Goal: Transaction & Acquisition: Obtain resource

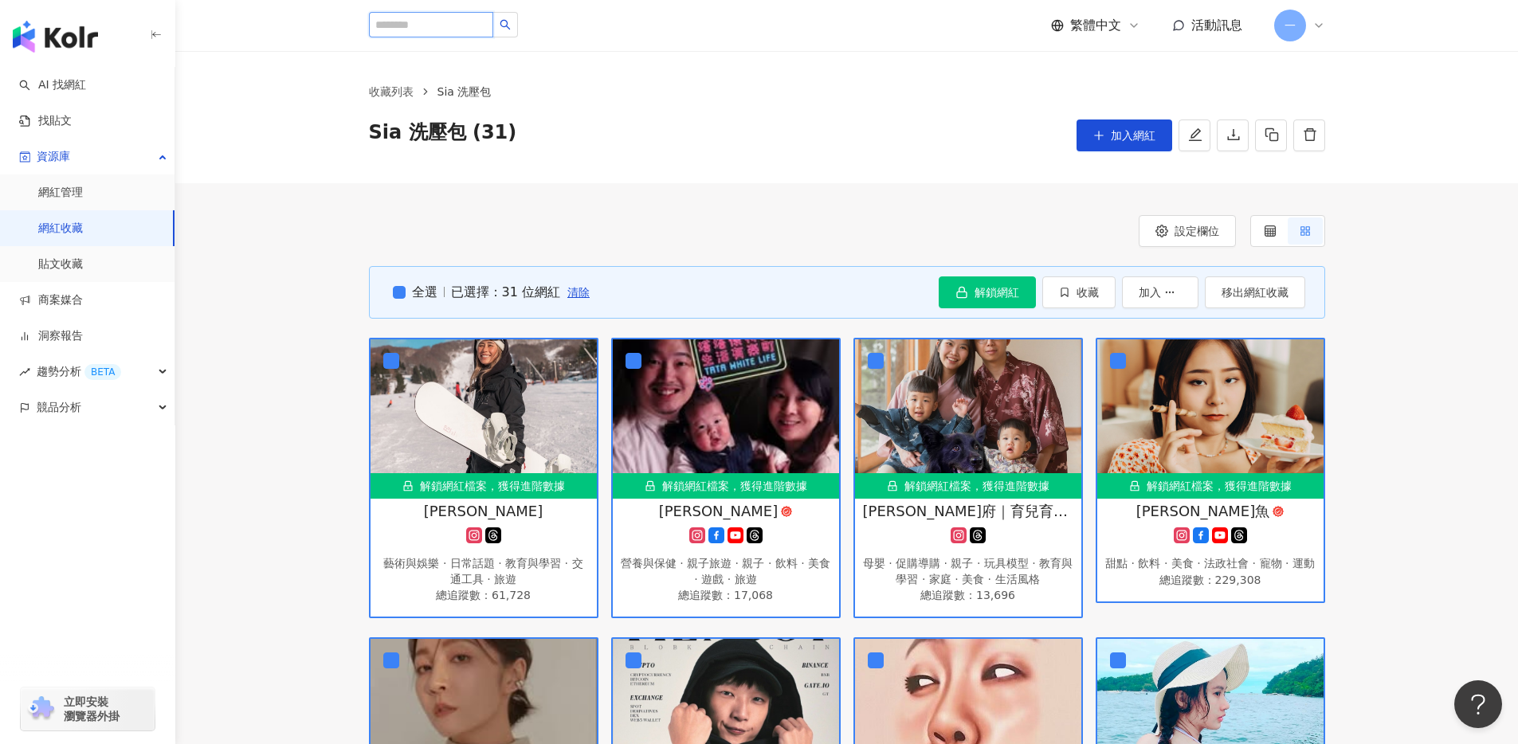
click at [440, 28] on input "search" at bounding box center [431, 24] width 124 height 25
paste input "**********"
type input "**********"
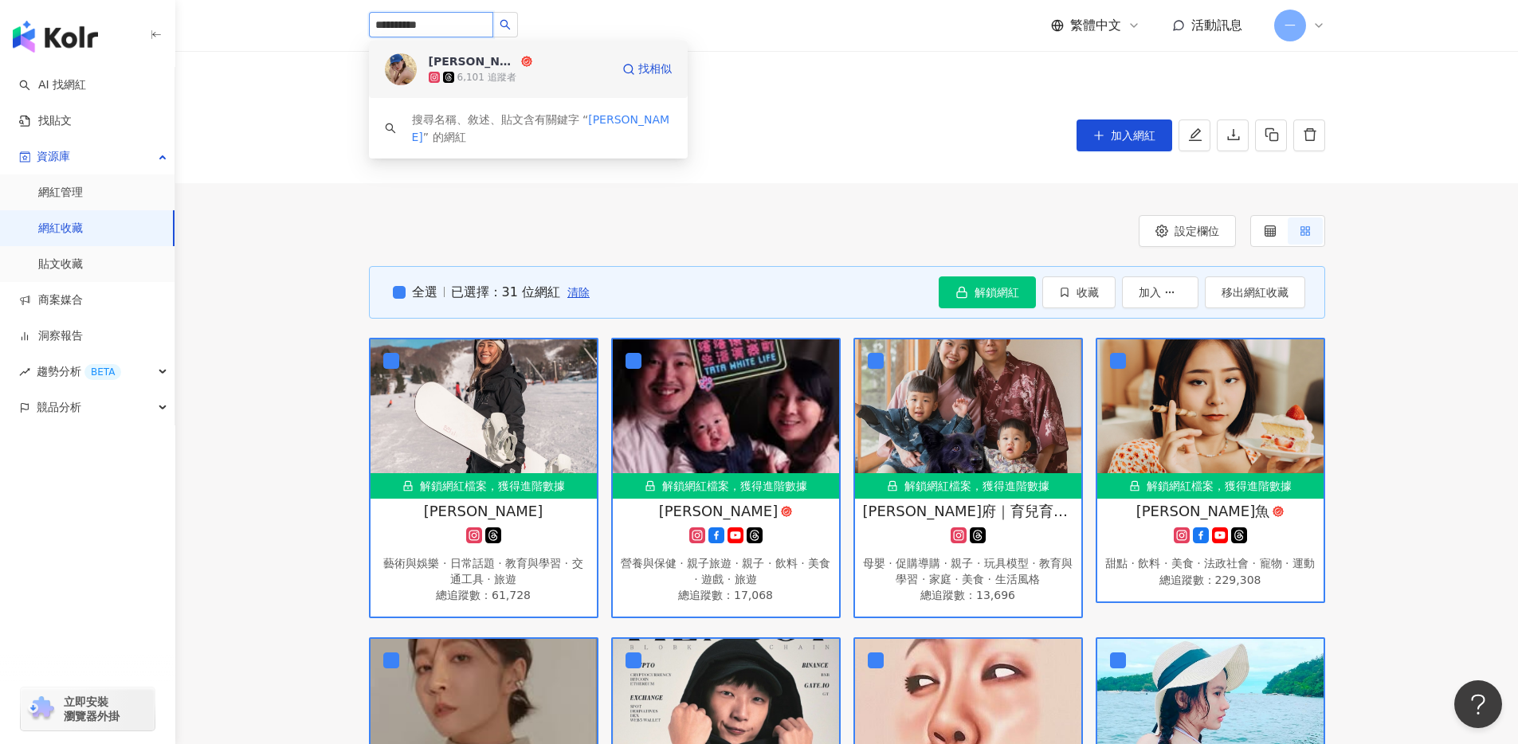
click at [511, 80] on div "6,101 追蹤者" at bounding box center [486, 78] width 59 height 14
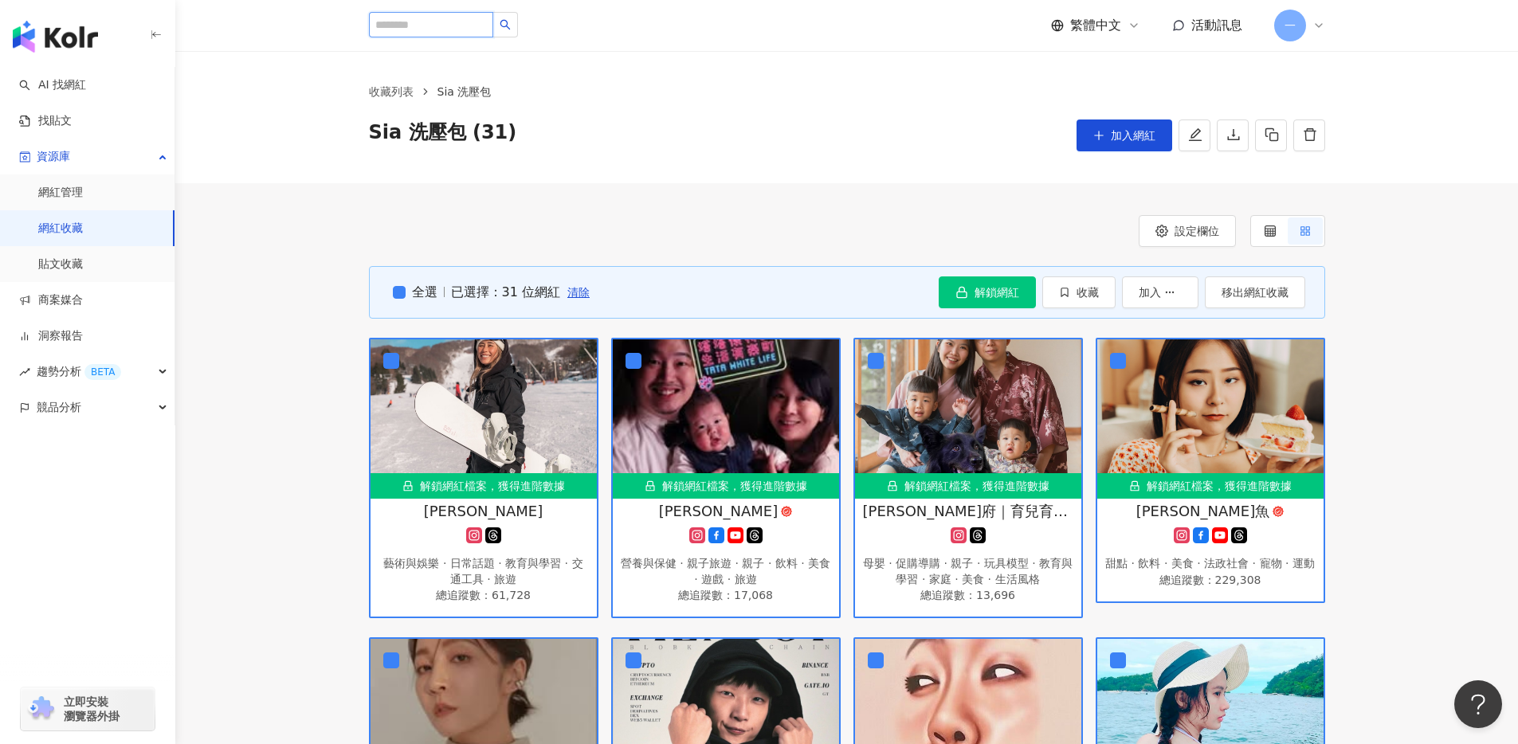
click at [460, 25] on input "search" at bounding box center [431, 24] width 124 height 25
paste input "***"
type input "***"
click at [521, 65] on span "蔡靖雯" at bounding box center [481, 61] width 104 height 16
click at [410, 22] on input "search" at bounding box center [431, 24] width 124 height 25
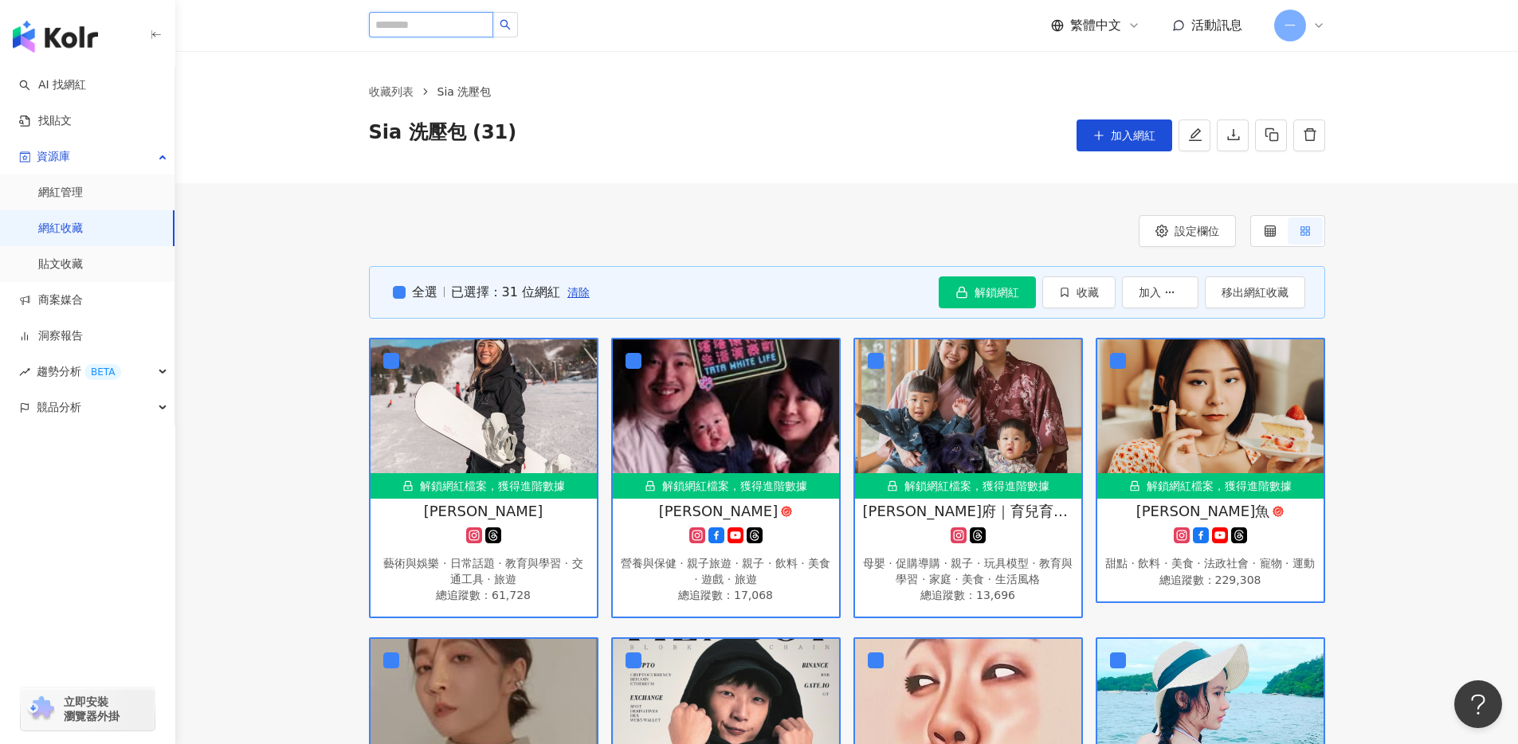
paste input "****"
type input "****"
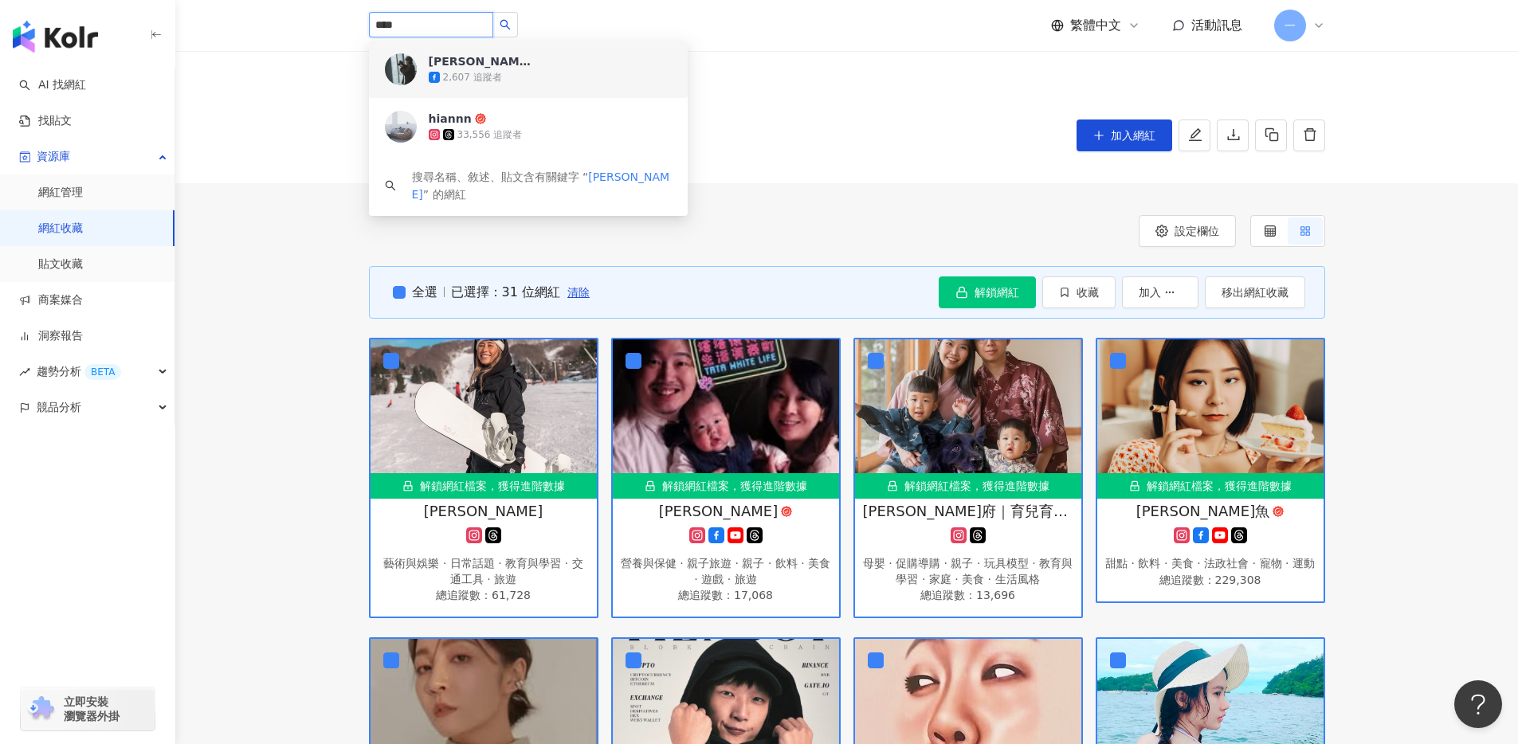
click at [535, 66] on div "谷川太太 2,607 追蹤者" at bounding box center [550, 69] width 243 height 32
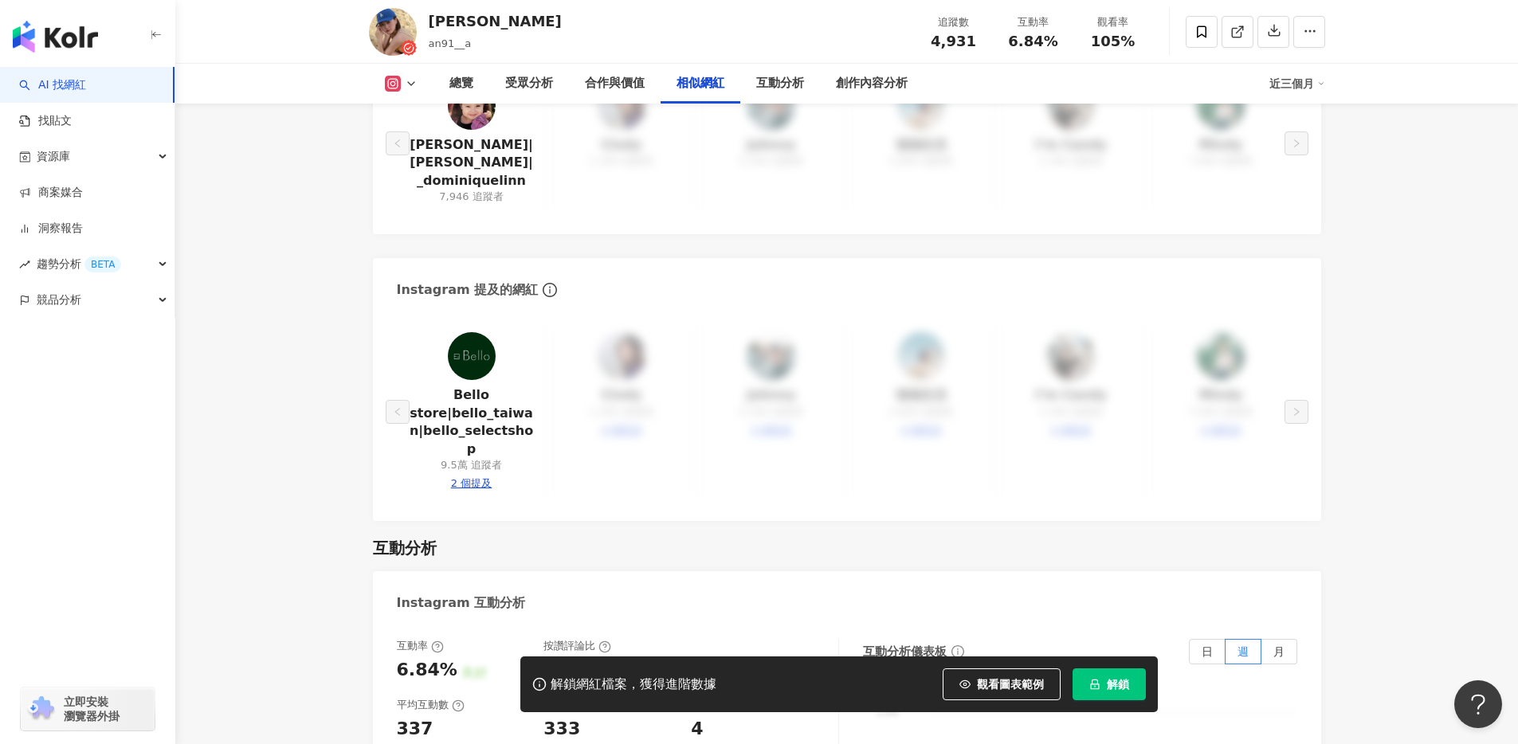
scroll to position [2397, 0]
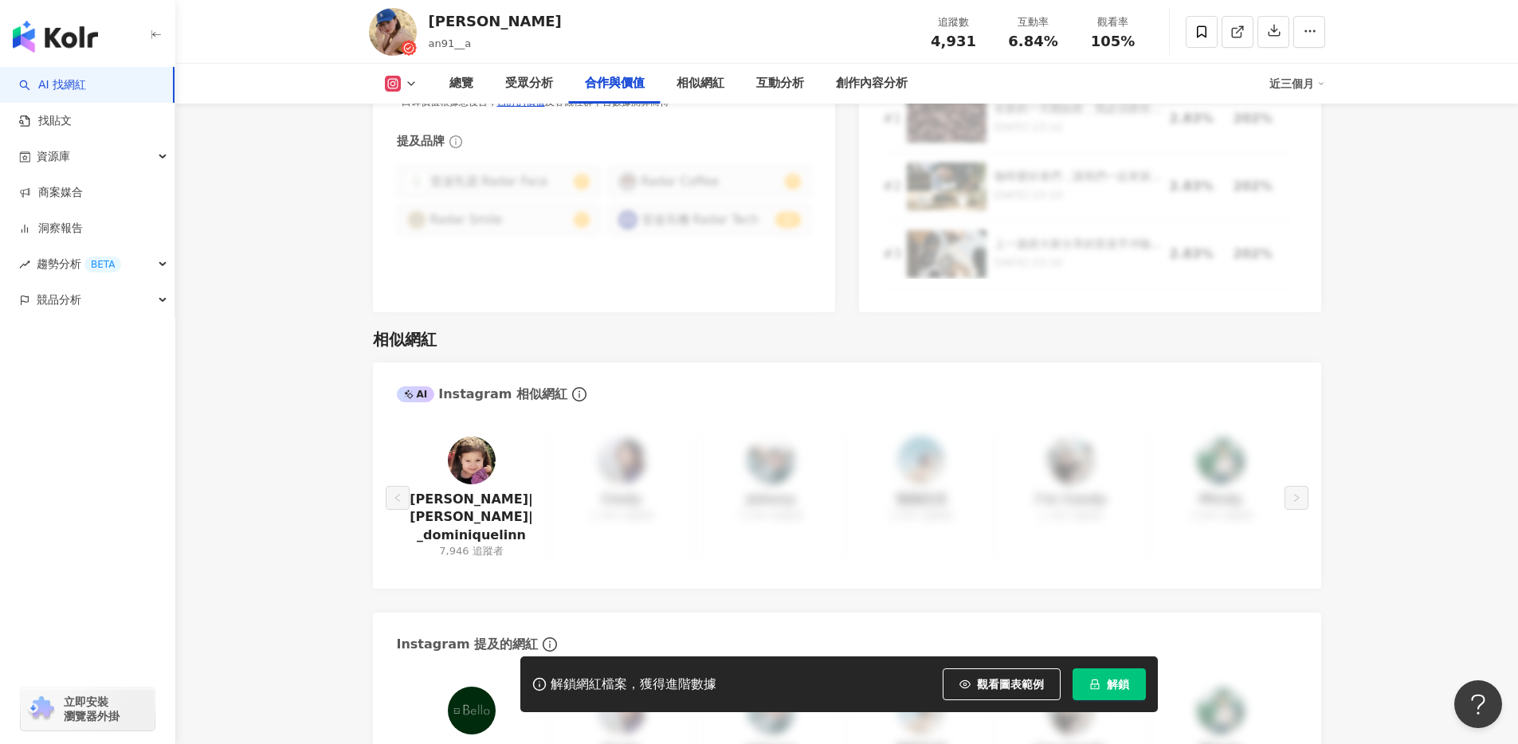
click at [480, 438] on img at bounding box center [472, 461] width 48 height 48
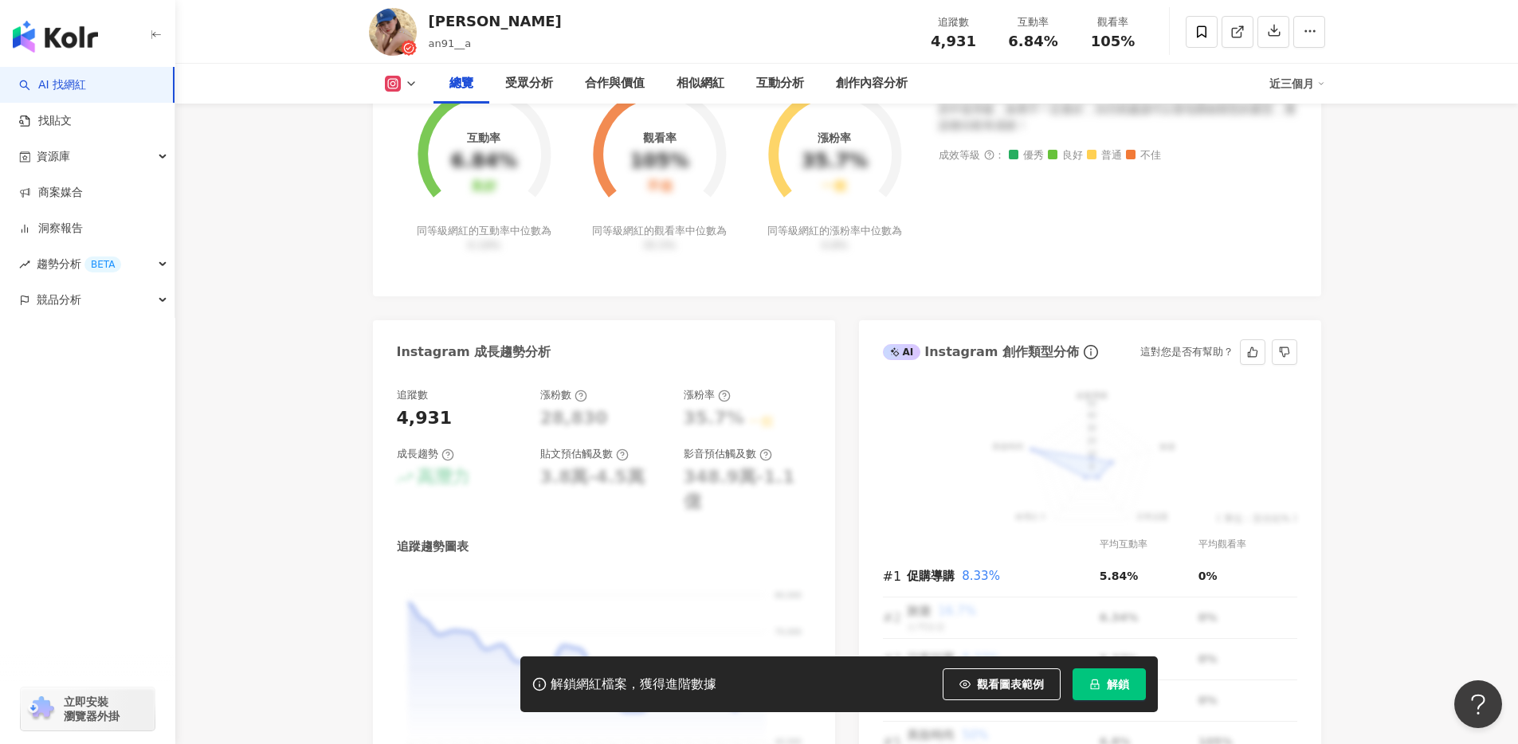
scroll to position [0, 0]
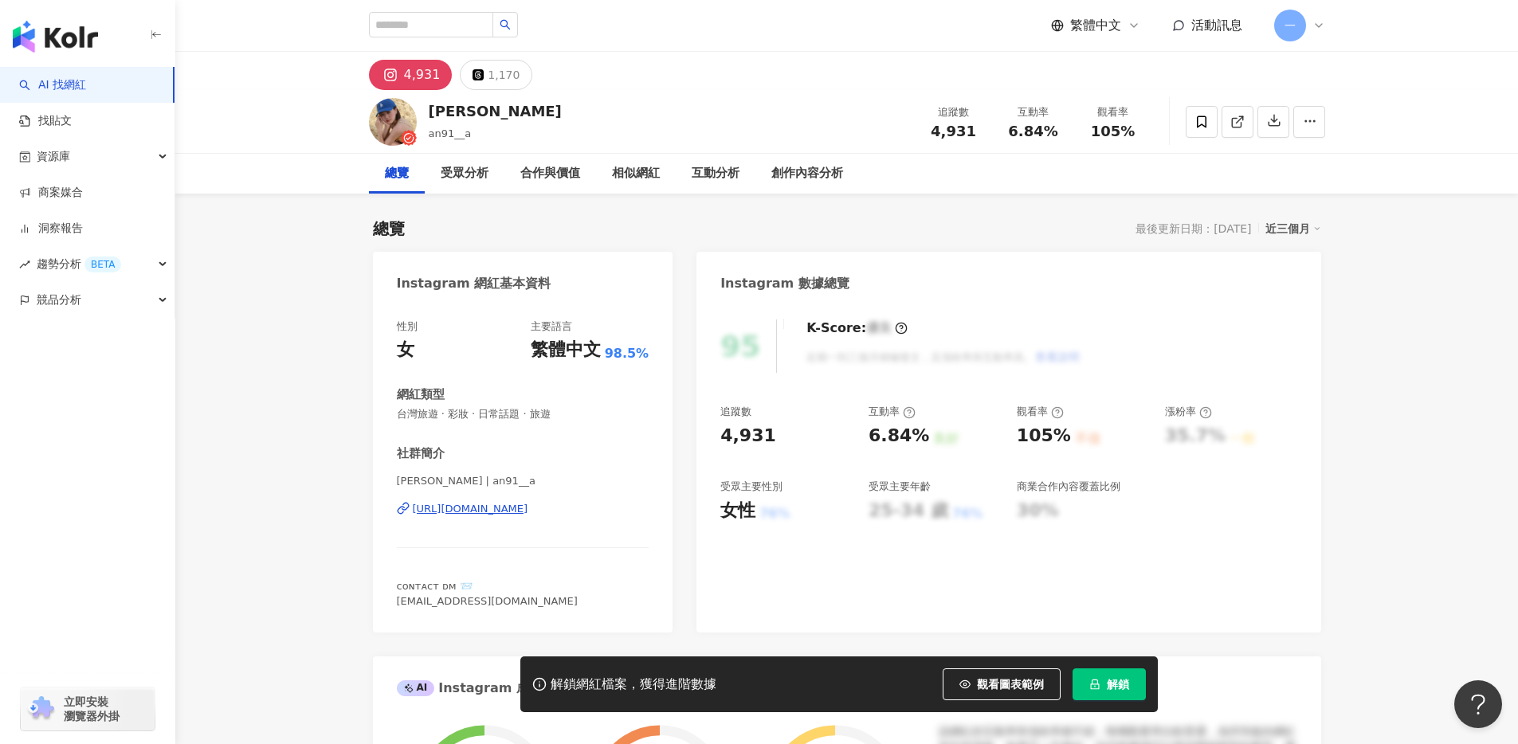
click at [525, 506] on div "https://www.instagram.com/an91__a/" at bounding box center [471, 509] width 116 height 14
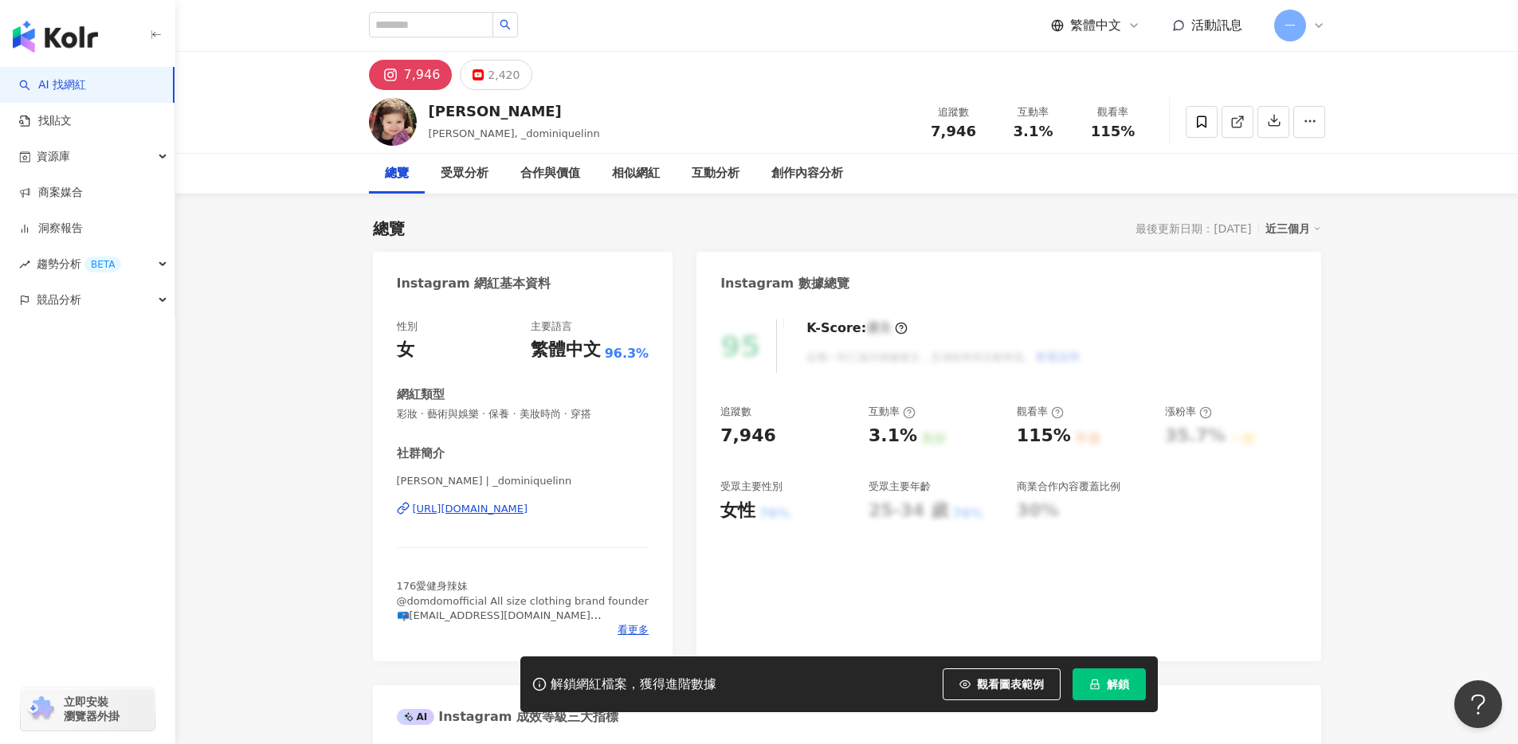
click at [486, 508] on div "https://www.instagram.com/_dominiquelinn/" at bounding box center [471, 509] width 116 height 14
click at [1202, 119] on icon at bounding box center [1201, 122] width 14 height 14
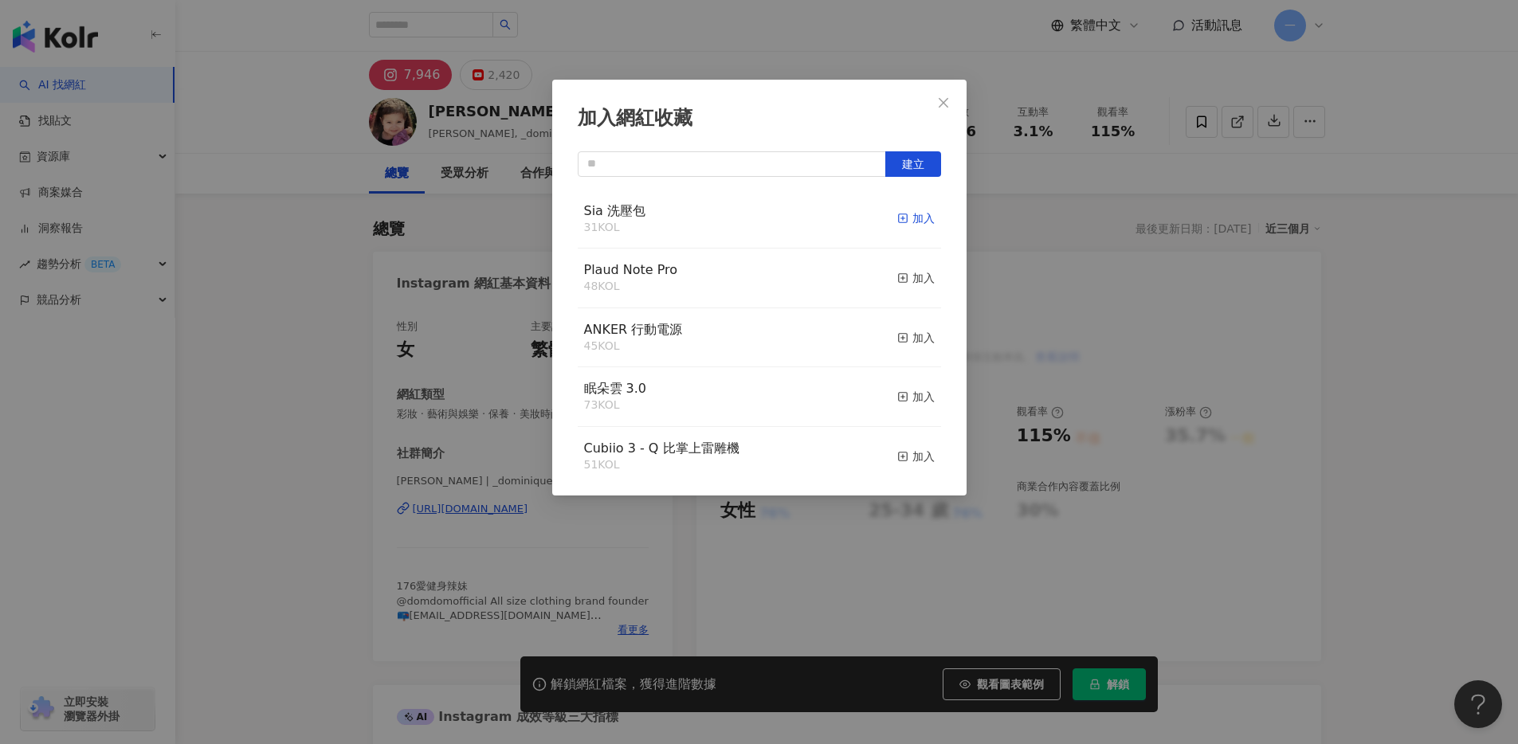
click at [910, 217] on div "加入" at bounding box center [915, 219] width 37 height 18
click at [947, 99] on icon "close" at bounding box center [943, 102] width 13 height 13
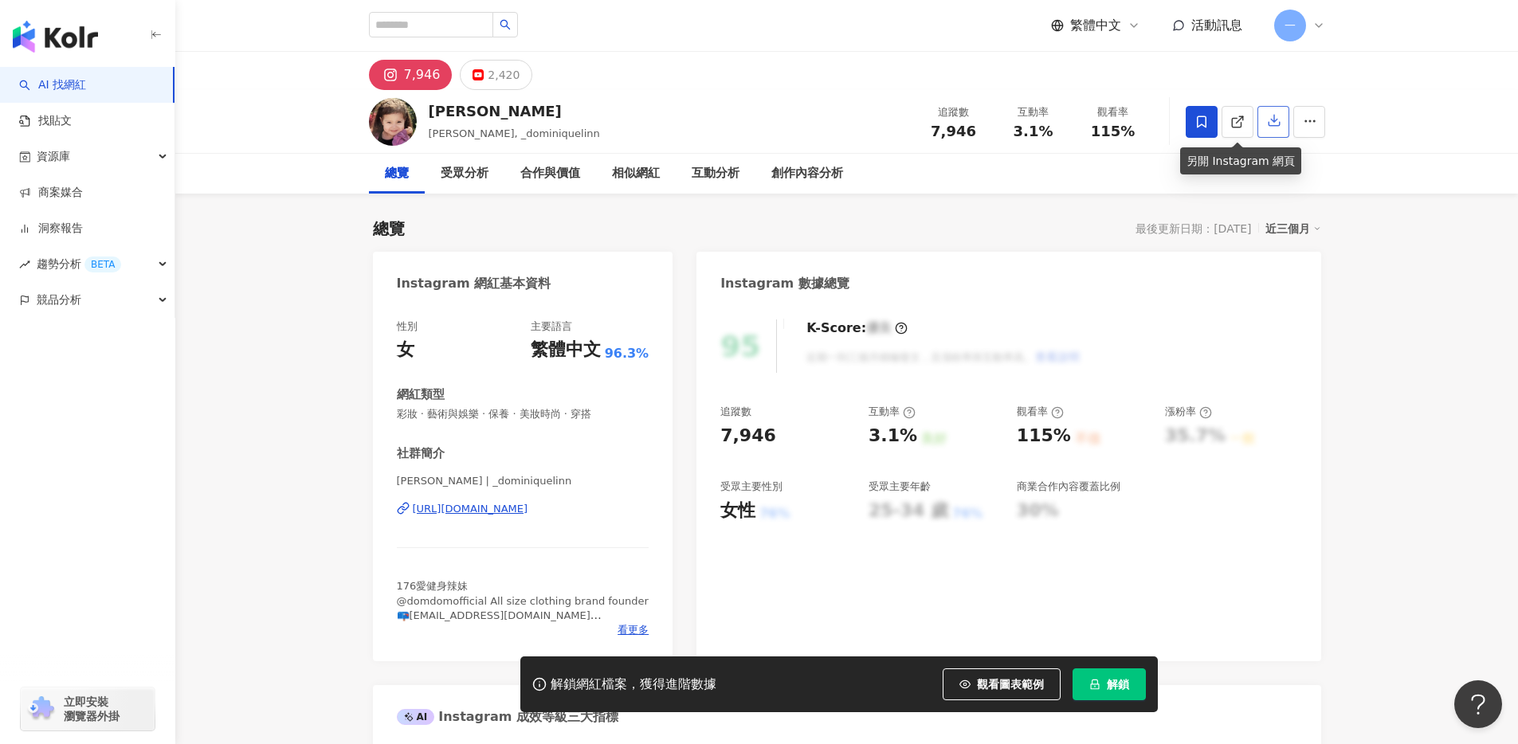
click at [1267, 115] on icon "button" at bounding box center [1274, 120] width 14 height 14
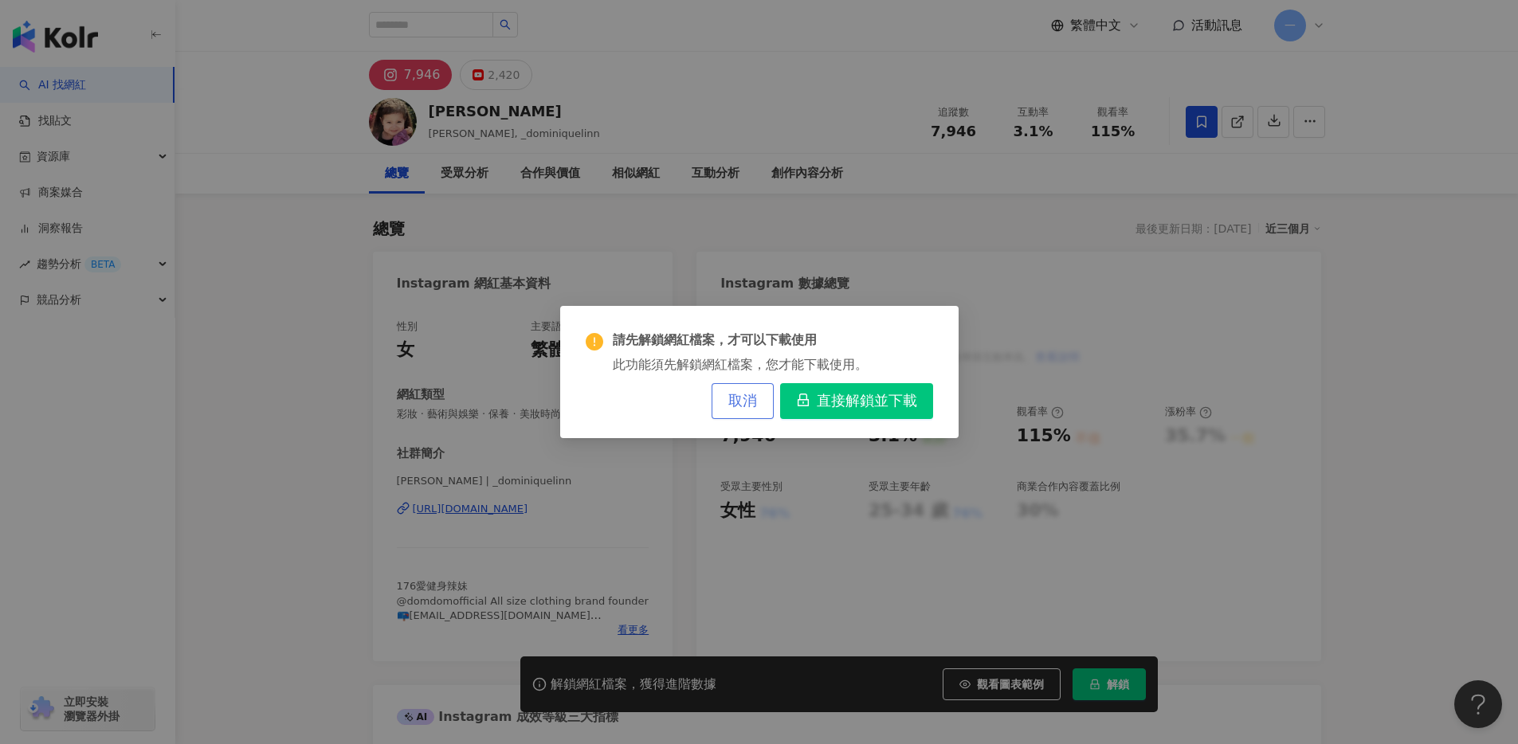
click at [751, 408] on span "取消" at bounding box center [742, 402] width 29 height 18
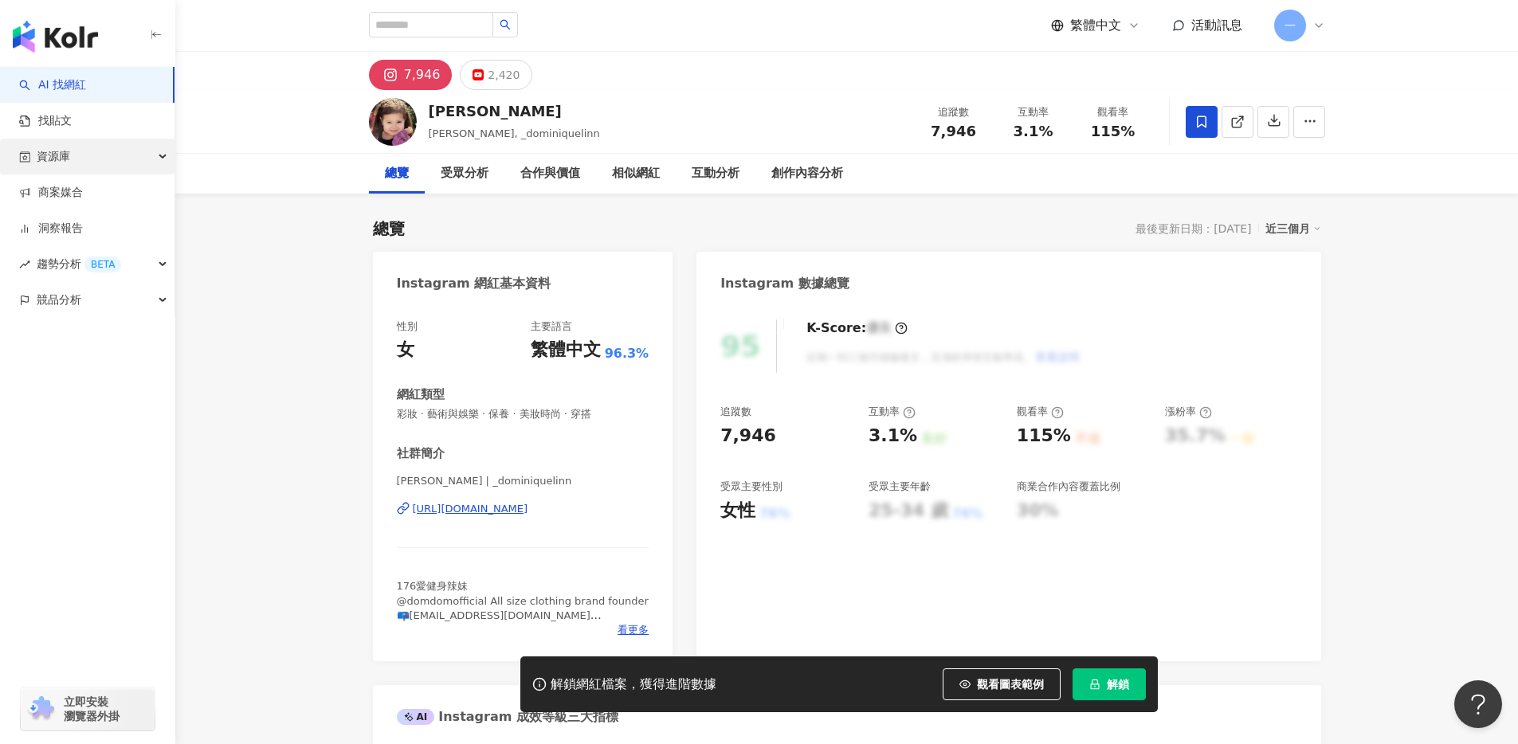
click at [88, 164] on div "資源庫" at bounding box center [87, 157] width 174 height 36
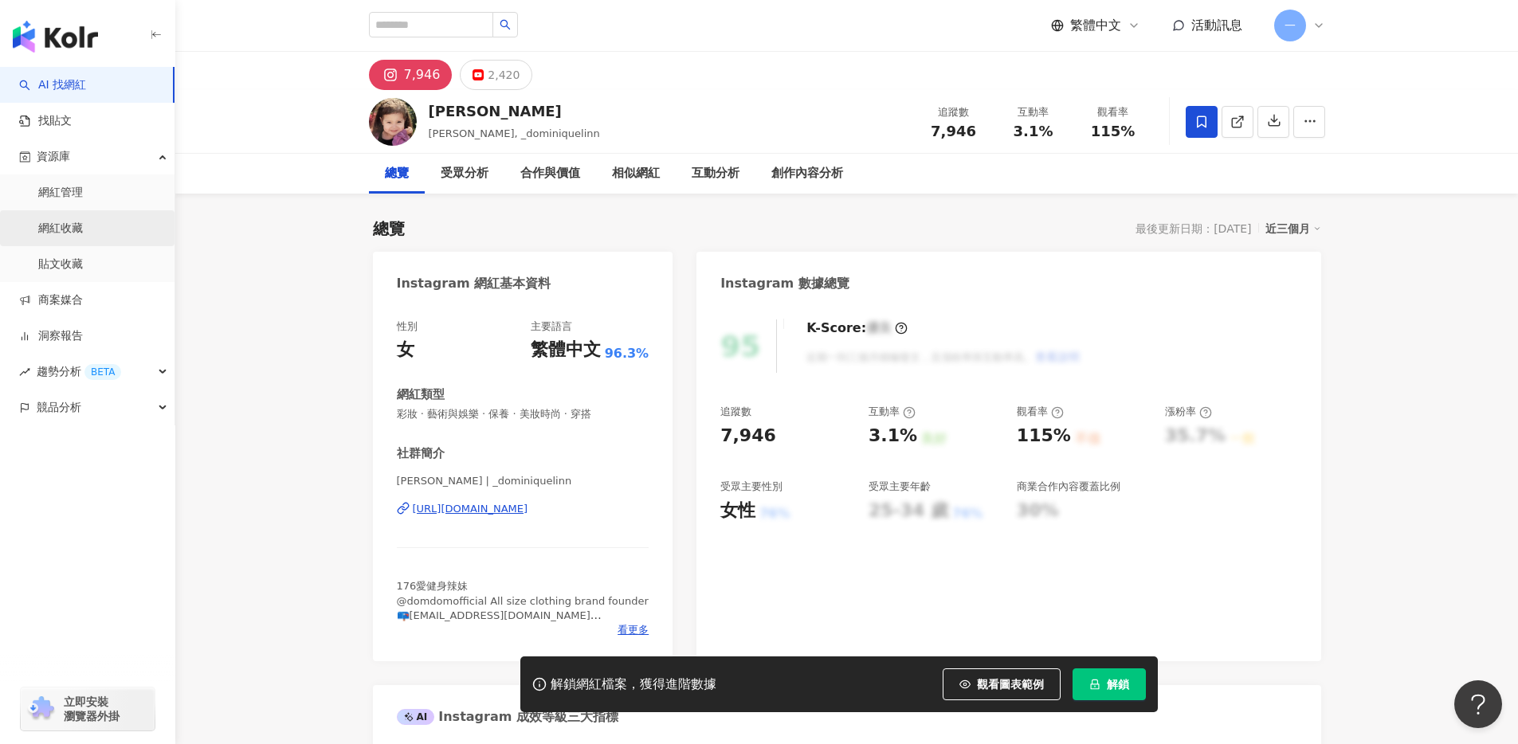
click at [77, 225] on link "網紅收藏" at bounding box center [60, 229] width 45 height 16
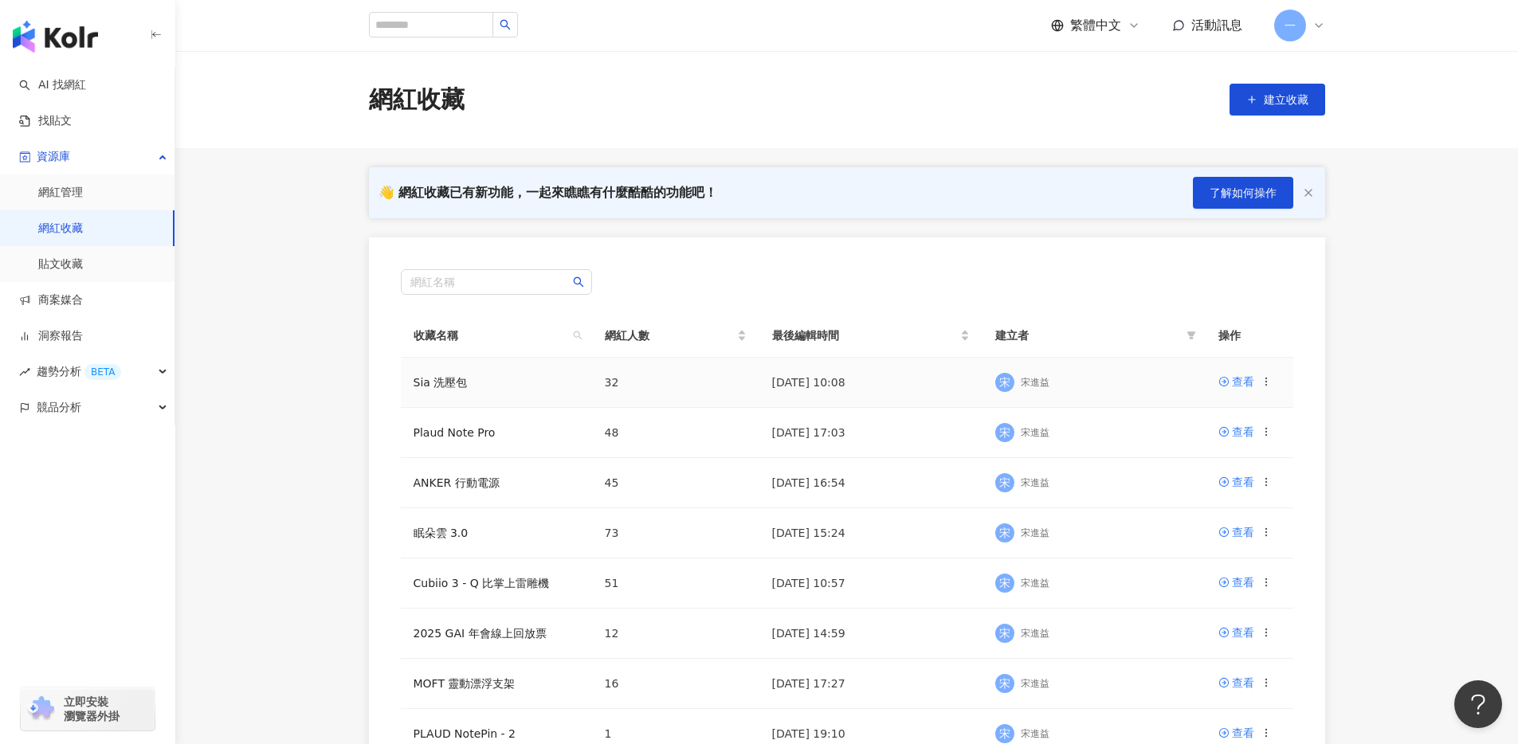
click at [1190, 377] on div "宋 宋進益" at bounding box center [1094, 383] width 198 height 24
click at [1223, 387] on icon at bounding box center [1223, 381] width 11 height 11
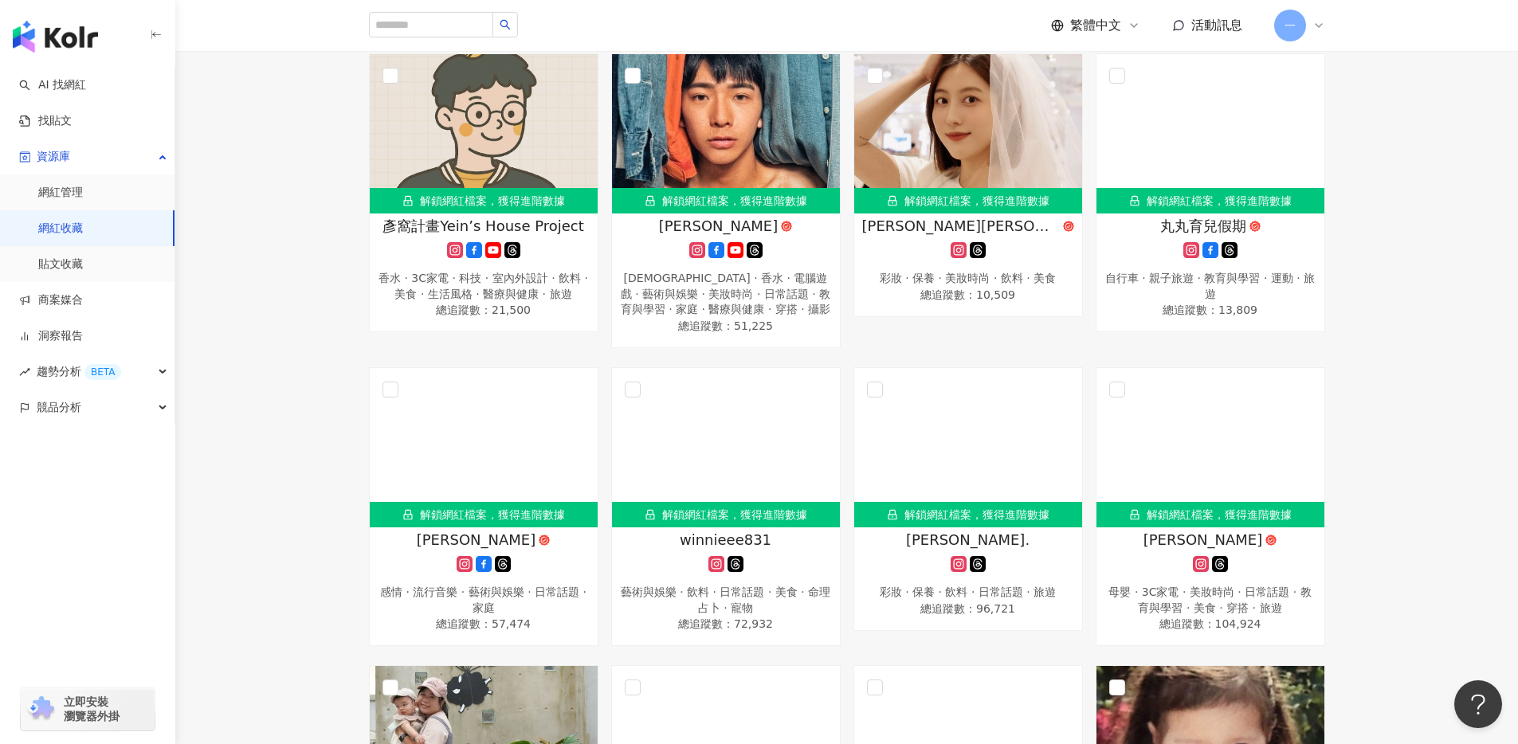
scroll to position [2143, 0]
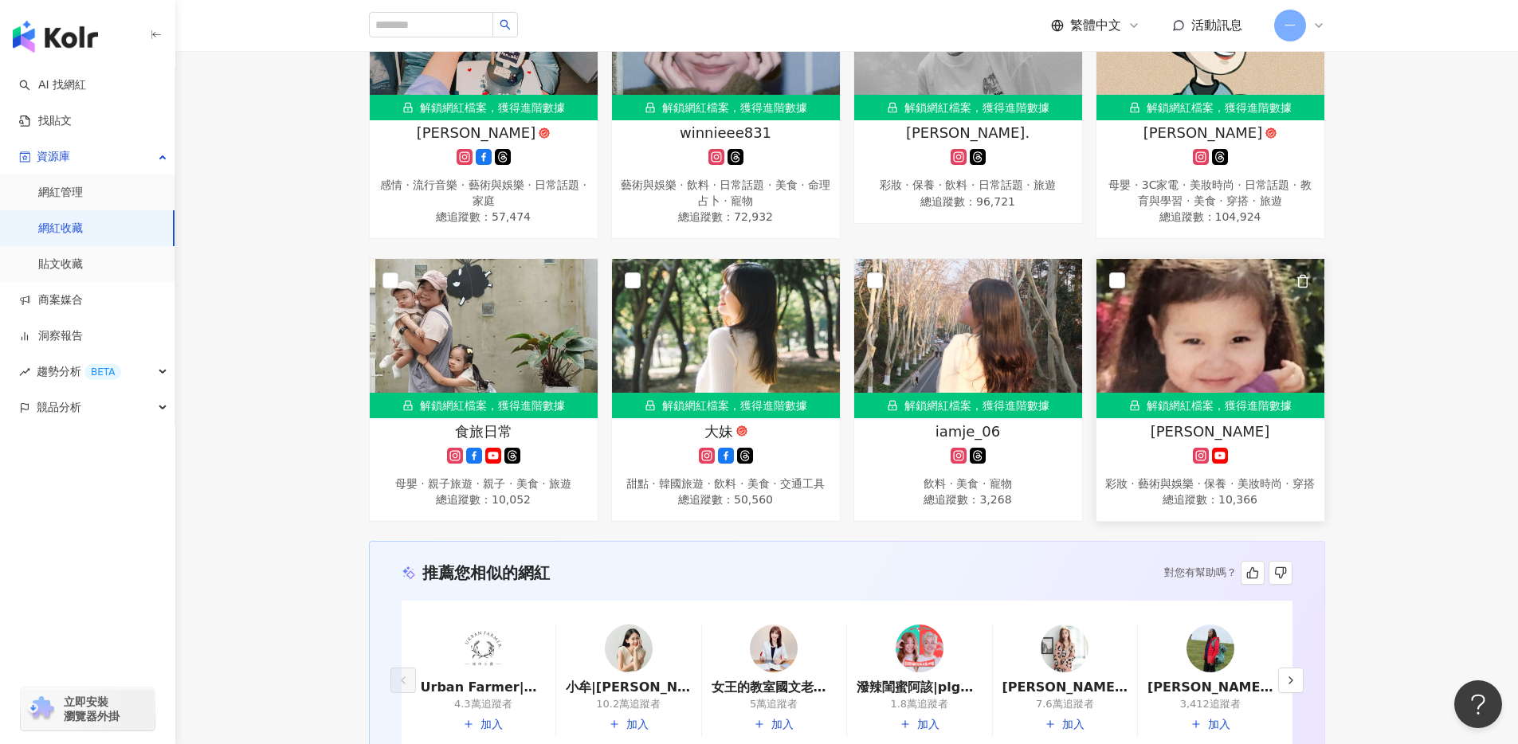
click at [1117, 259] on img at bounding box center [1210, 338] width 228 height 159
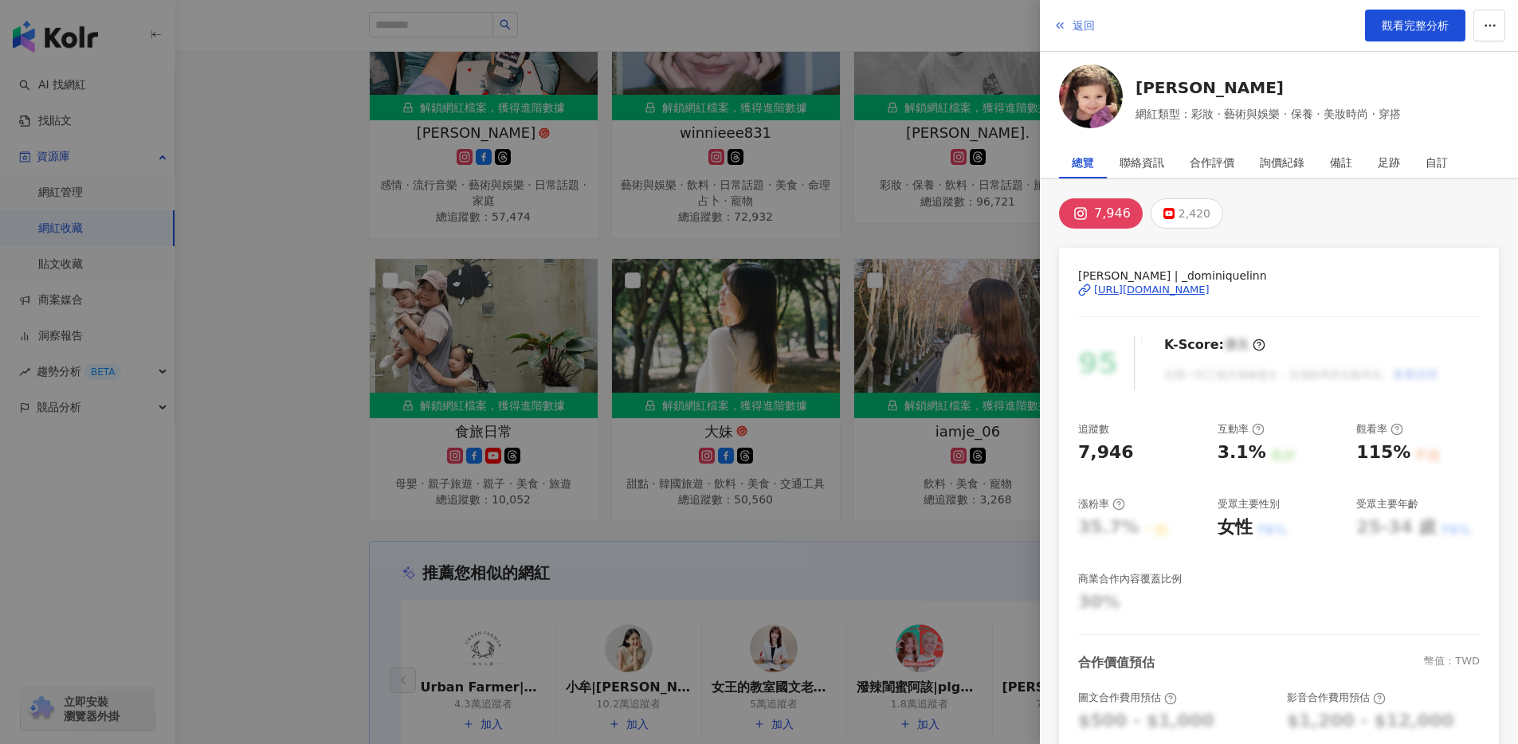
click at [1058, 22] on icon "button" at bounding box center [1059, 25] width 13 height 13
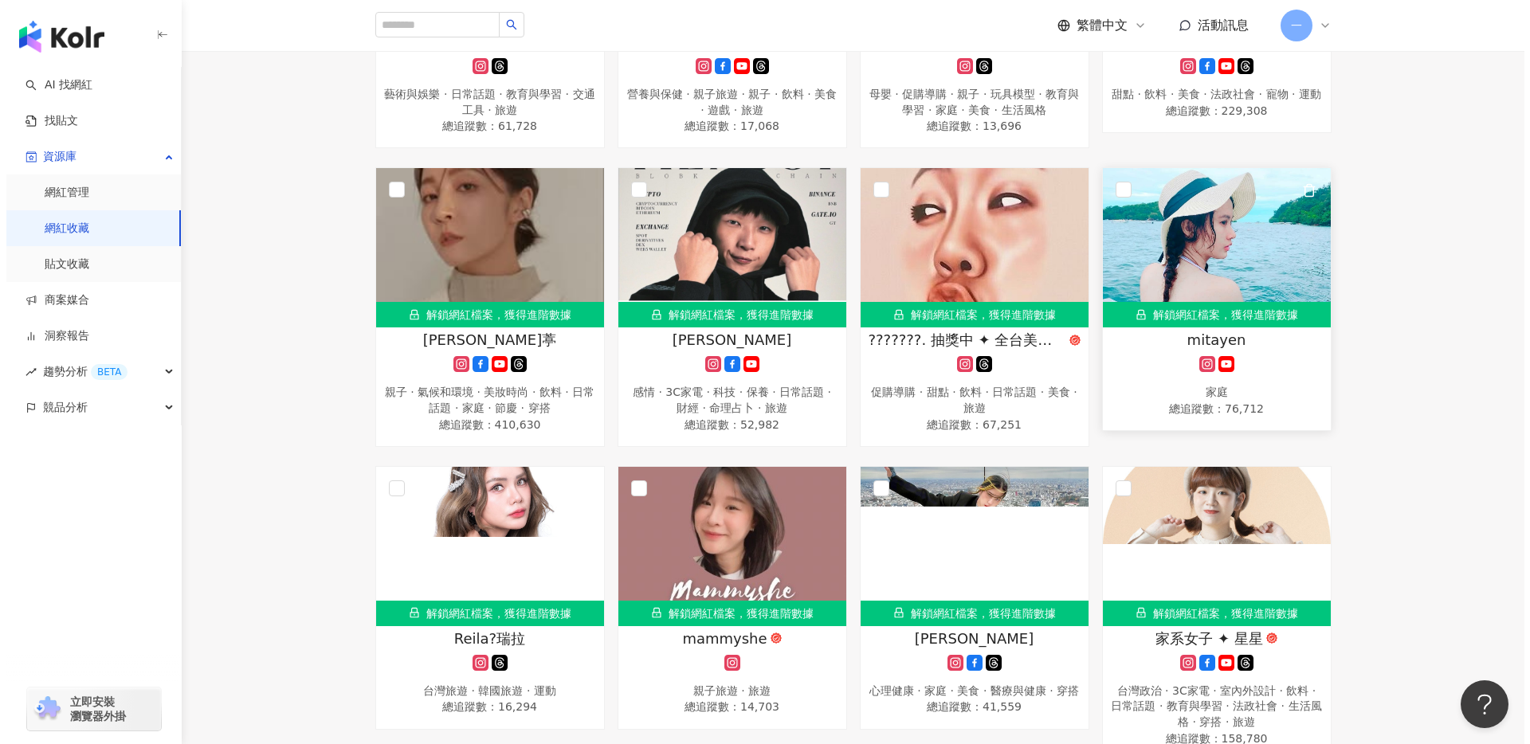
scroll to position [0, 0]
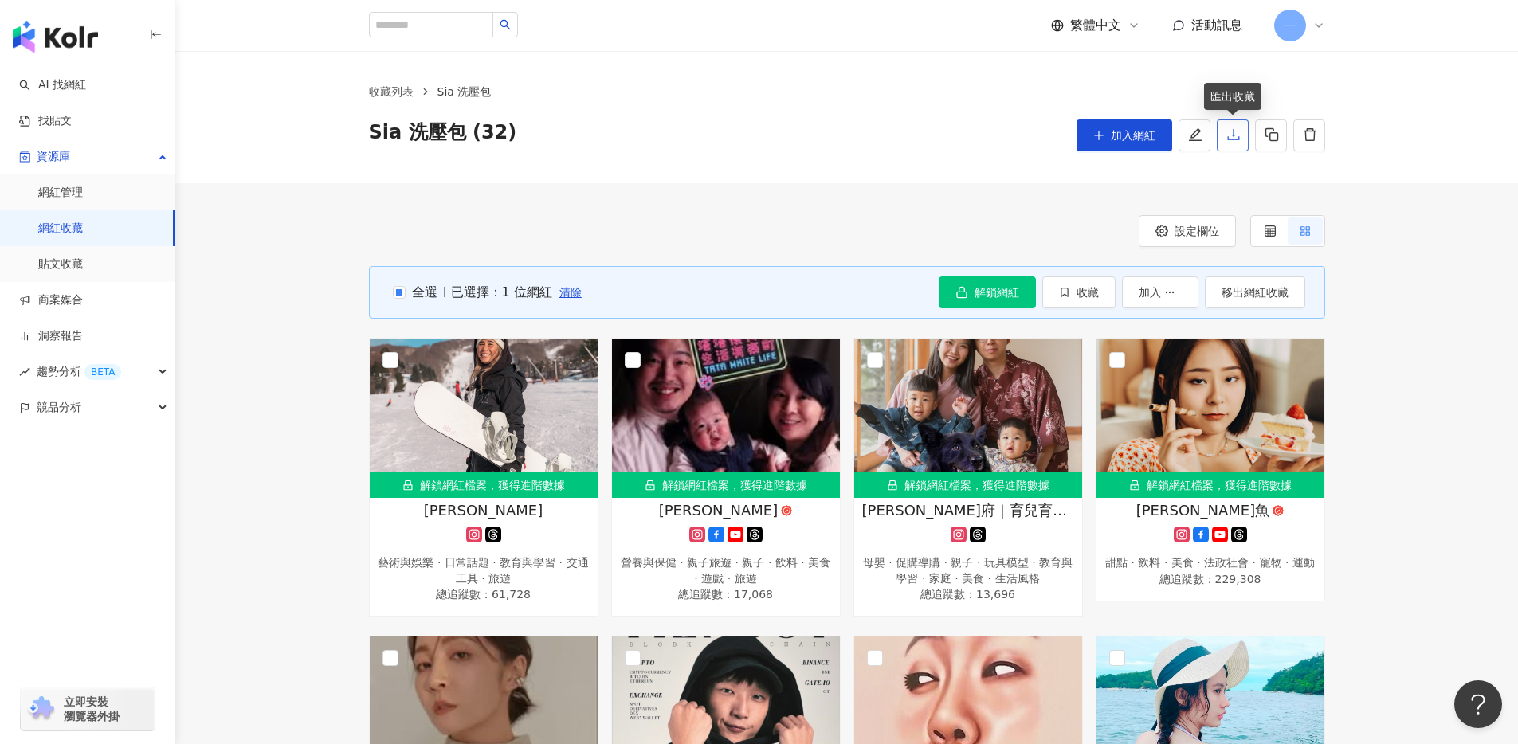
click at [1243, 142] on button "button" at bounding box center [1233, 136] width 32 height 32
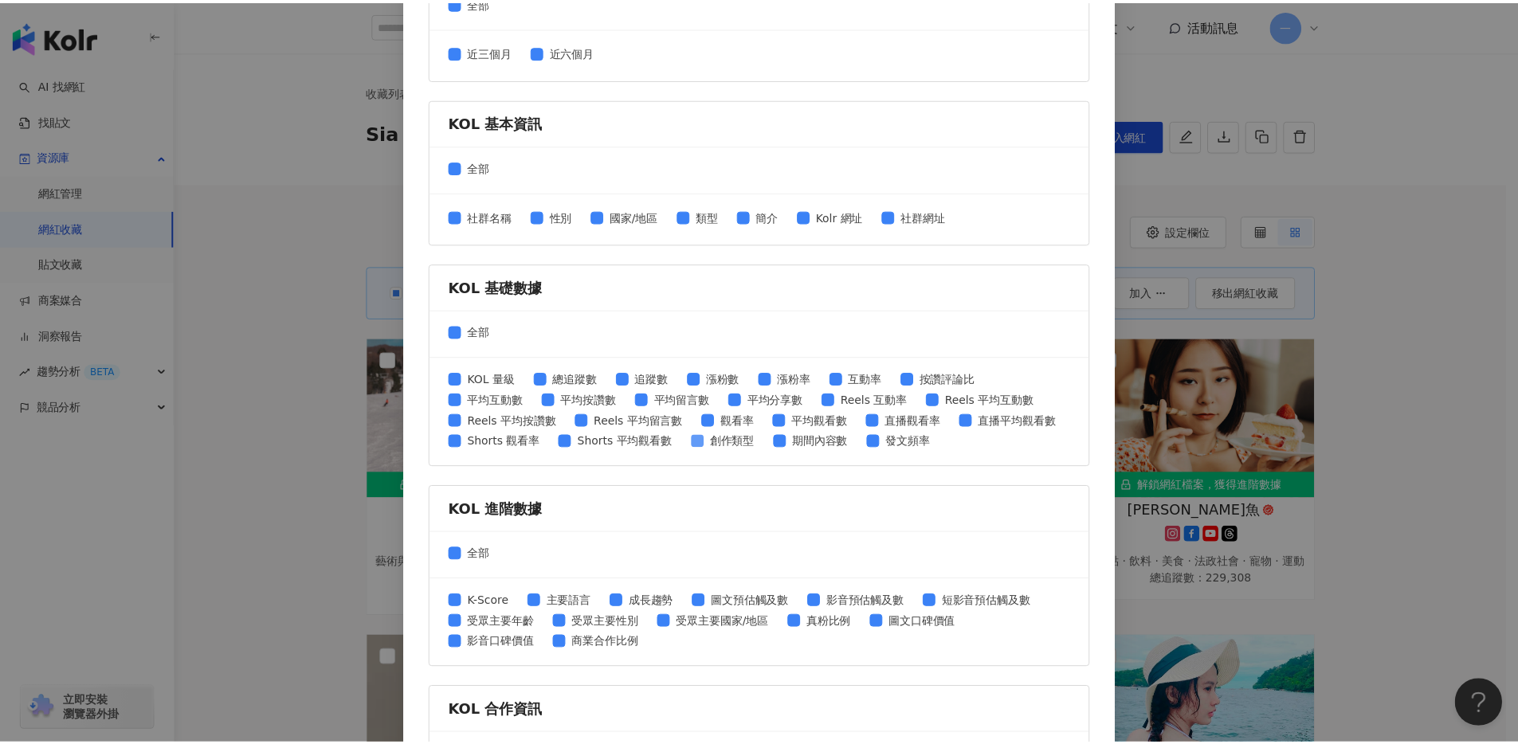
scroll to position [493, 0]
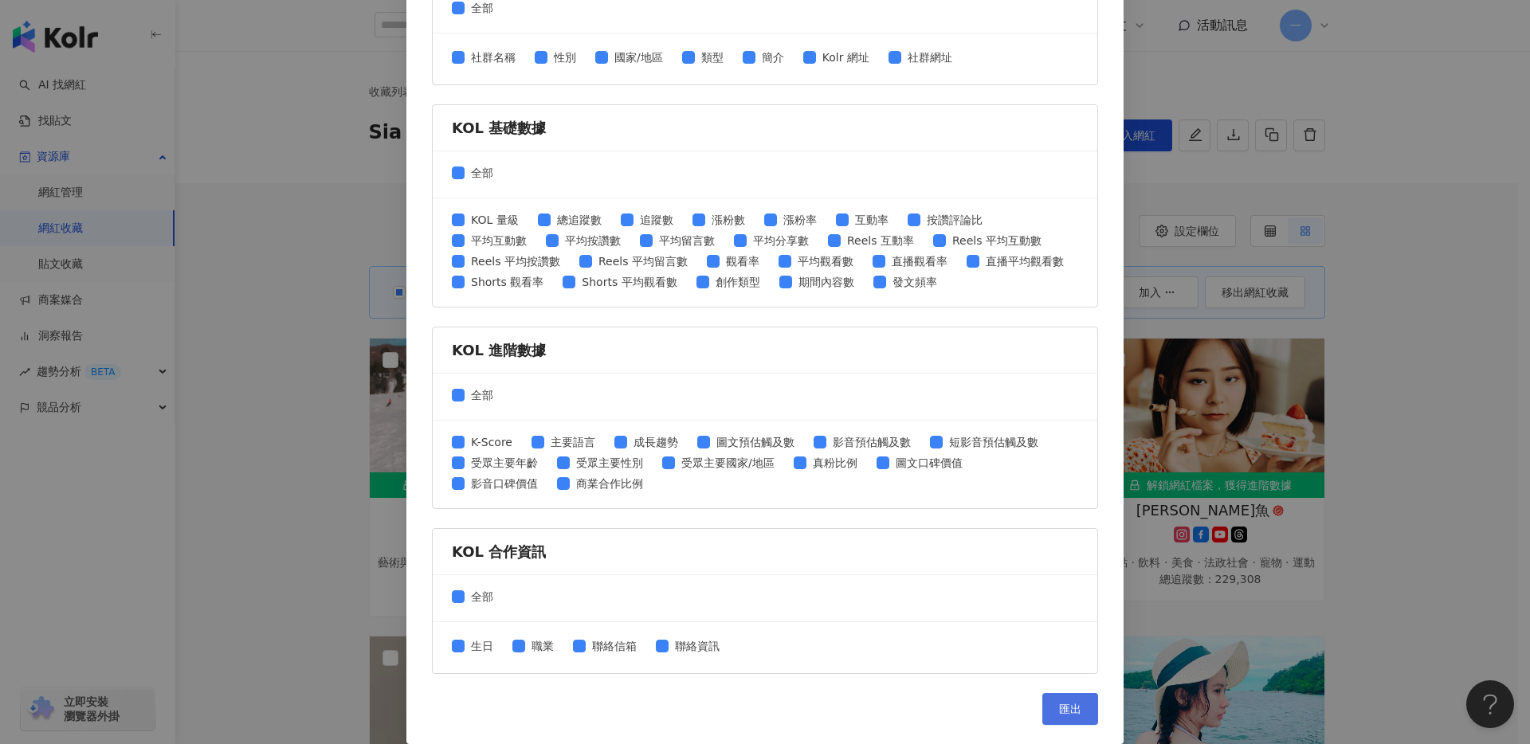
click at [1064, 714] on span "匯出" at bounding box center [1070, 709] width 22 height 13
click at [1370, 194] on div "匯出收藏 請選擇您欲匯出的項目 社群平台 全部 Facebook Instagram YouTube TikTok X 數據時間 全部 近三個月 近六個月 K…" at bounding box center [765, 372] width 1530 height 744
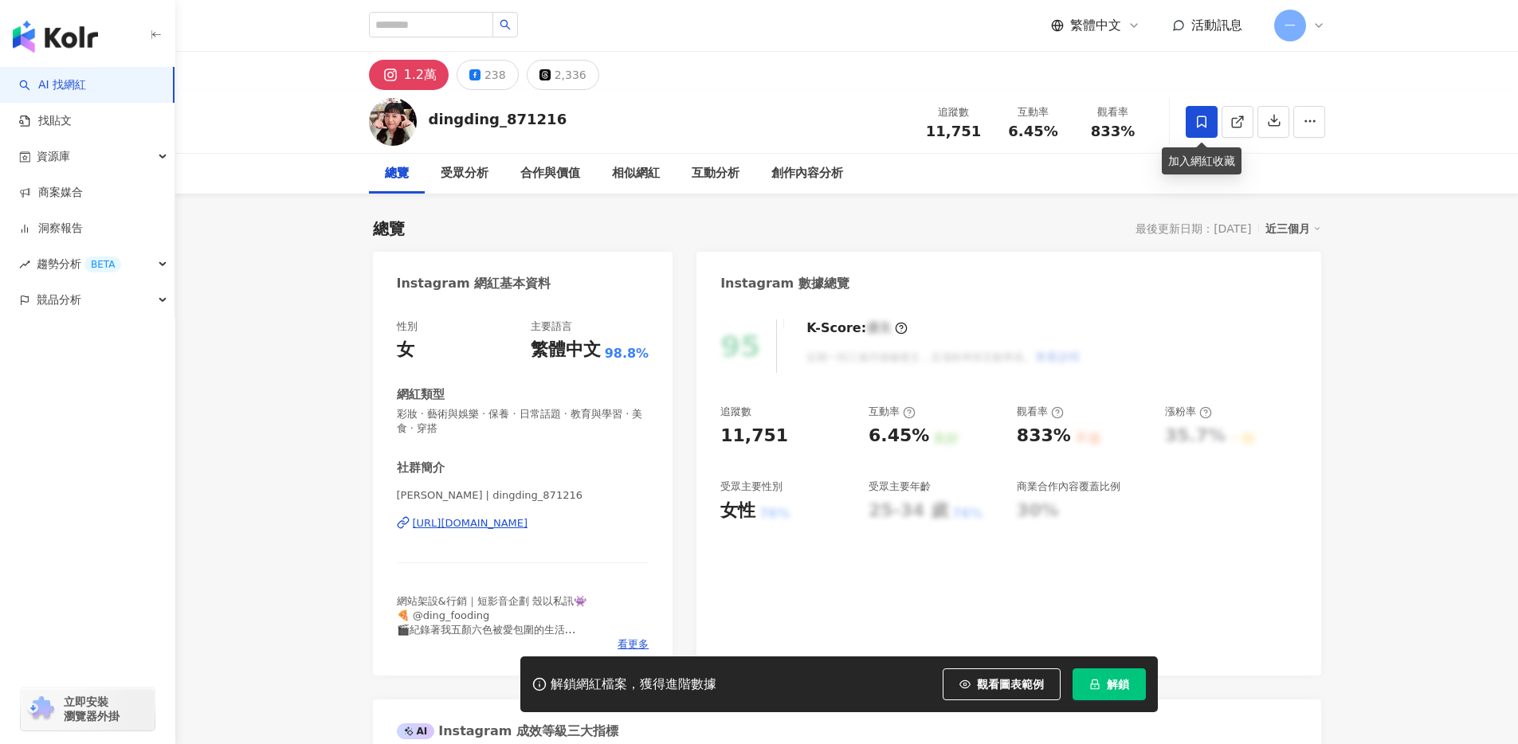
click at [1201, 125] on icon at bounding box center [1201, 122] width 14 height 14
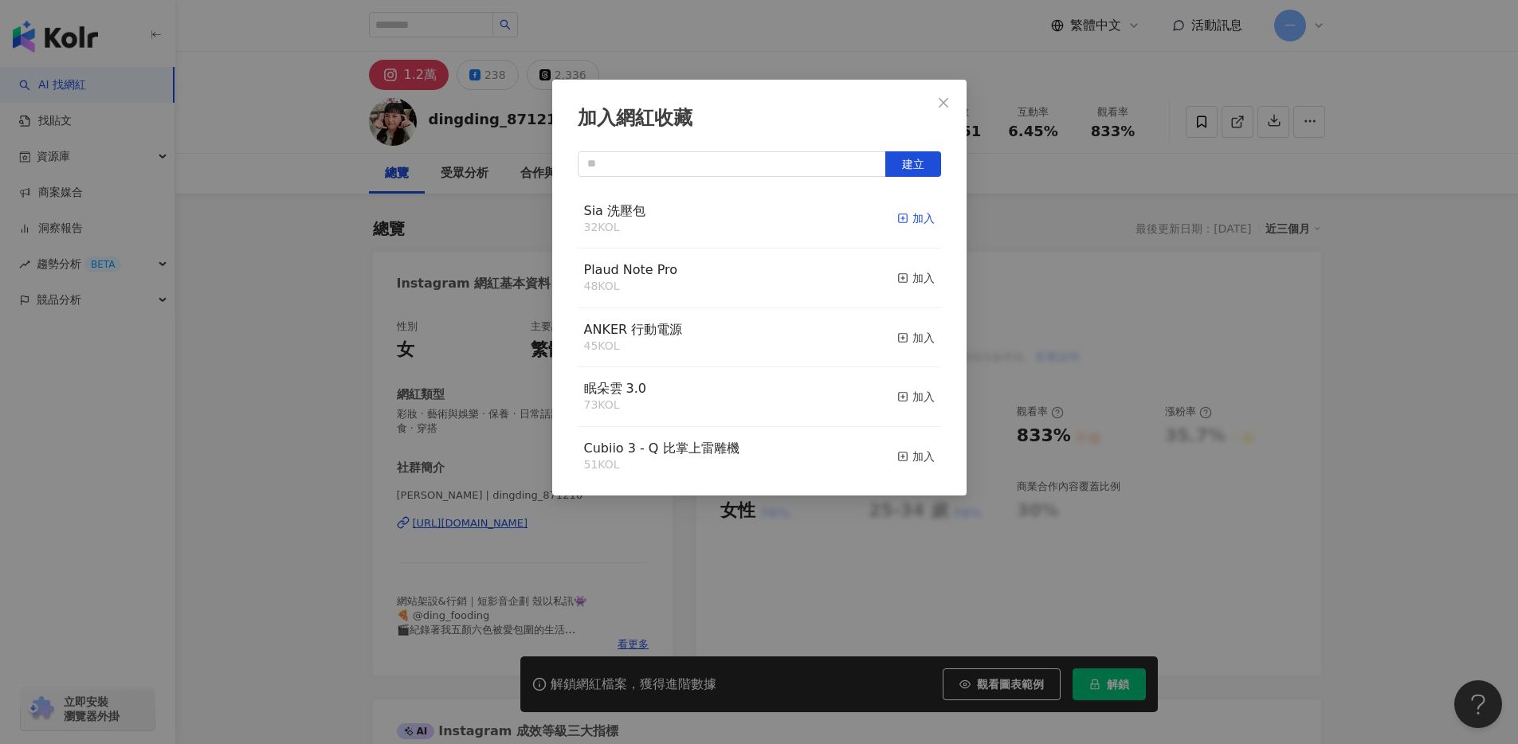
click at [908, 219] on div "加入" at bounding box center [915, 219] width 37 height 18
click at [947, 104] on icon "close" at bounding box center [943, 102] width 13 height 13
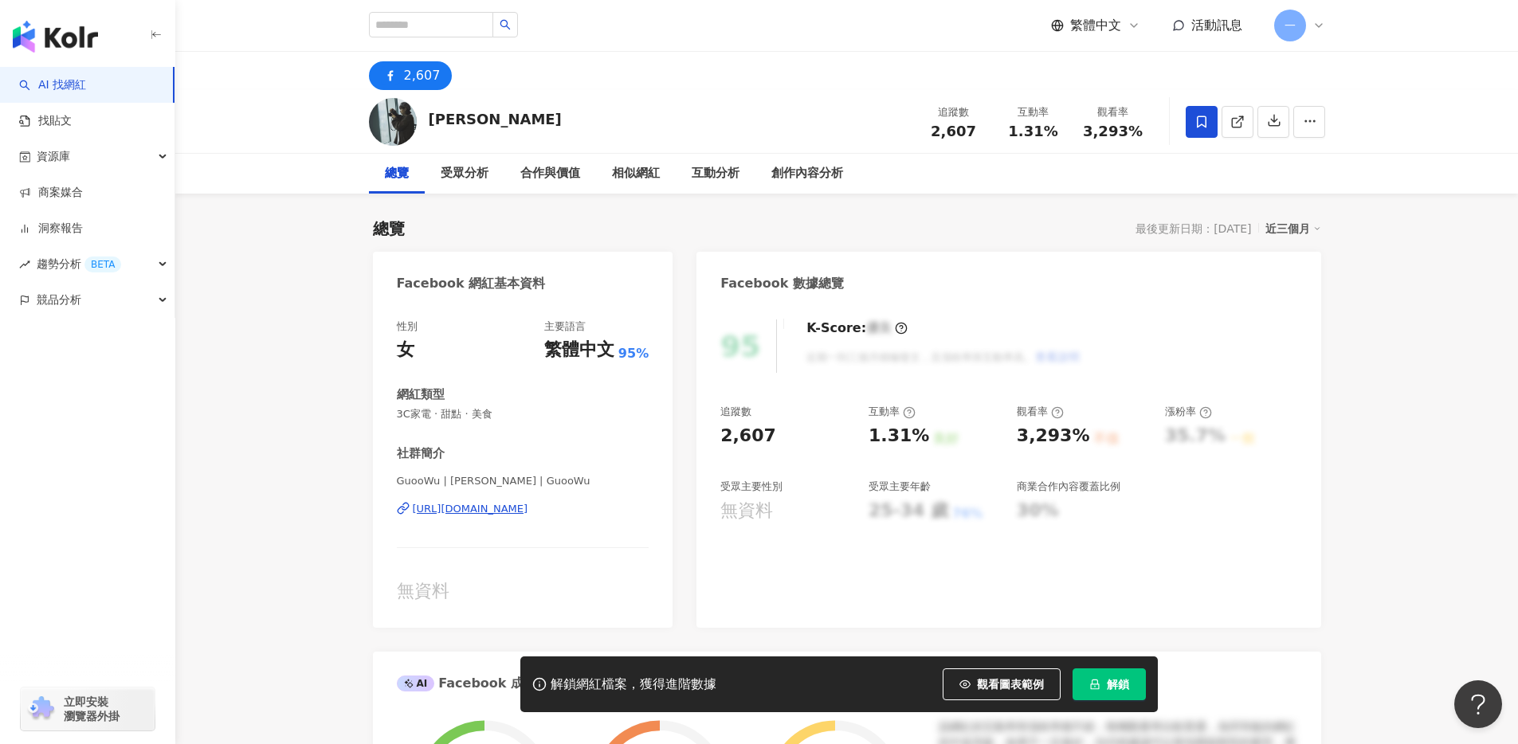
click at [1208, 122] on span at bounding box center [1202, 122] width 32 height 32
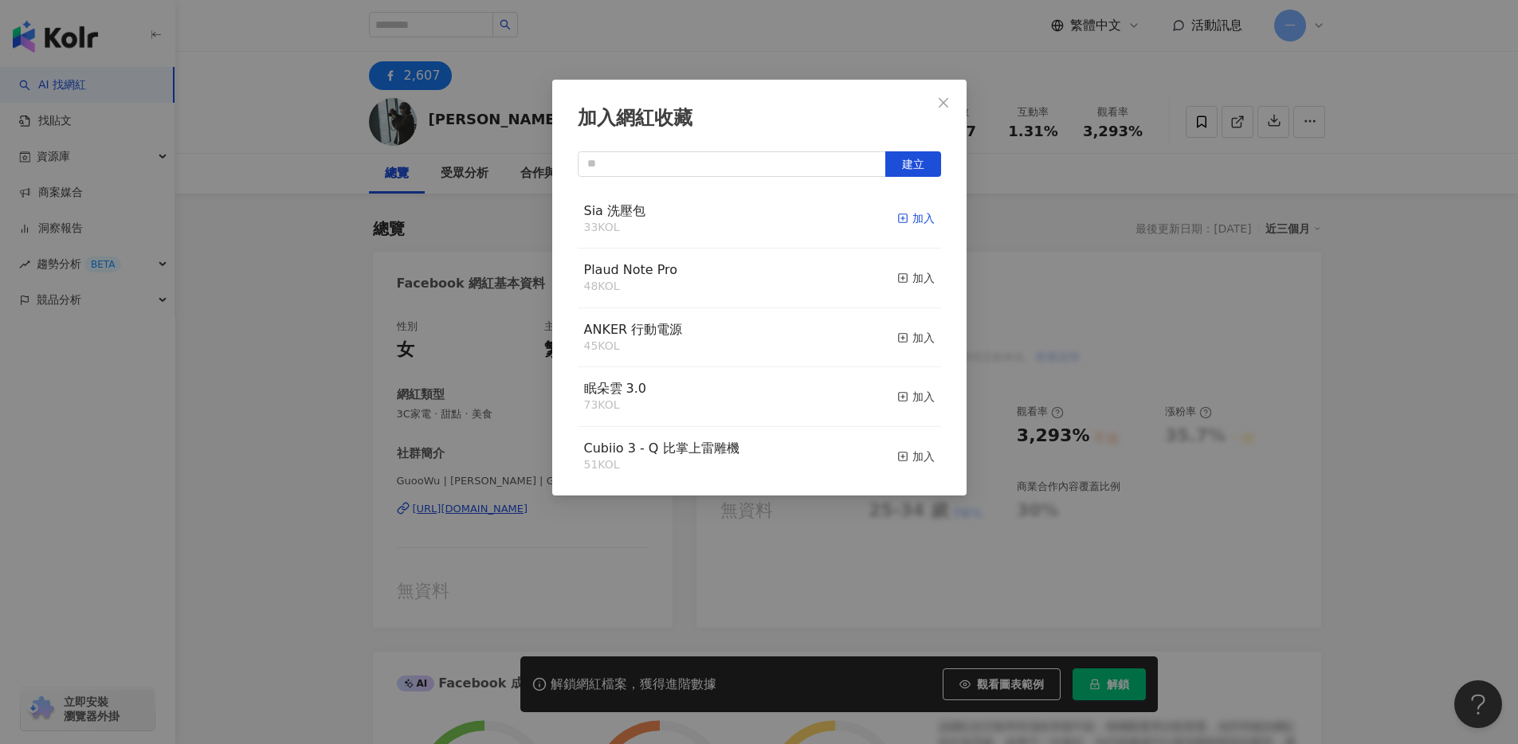
click at [913, 219] on div "加入" at bounding box center [915, 219] width 37 height 18
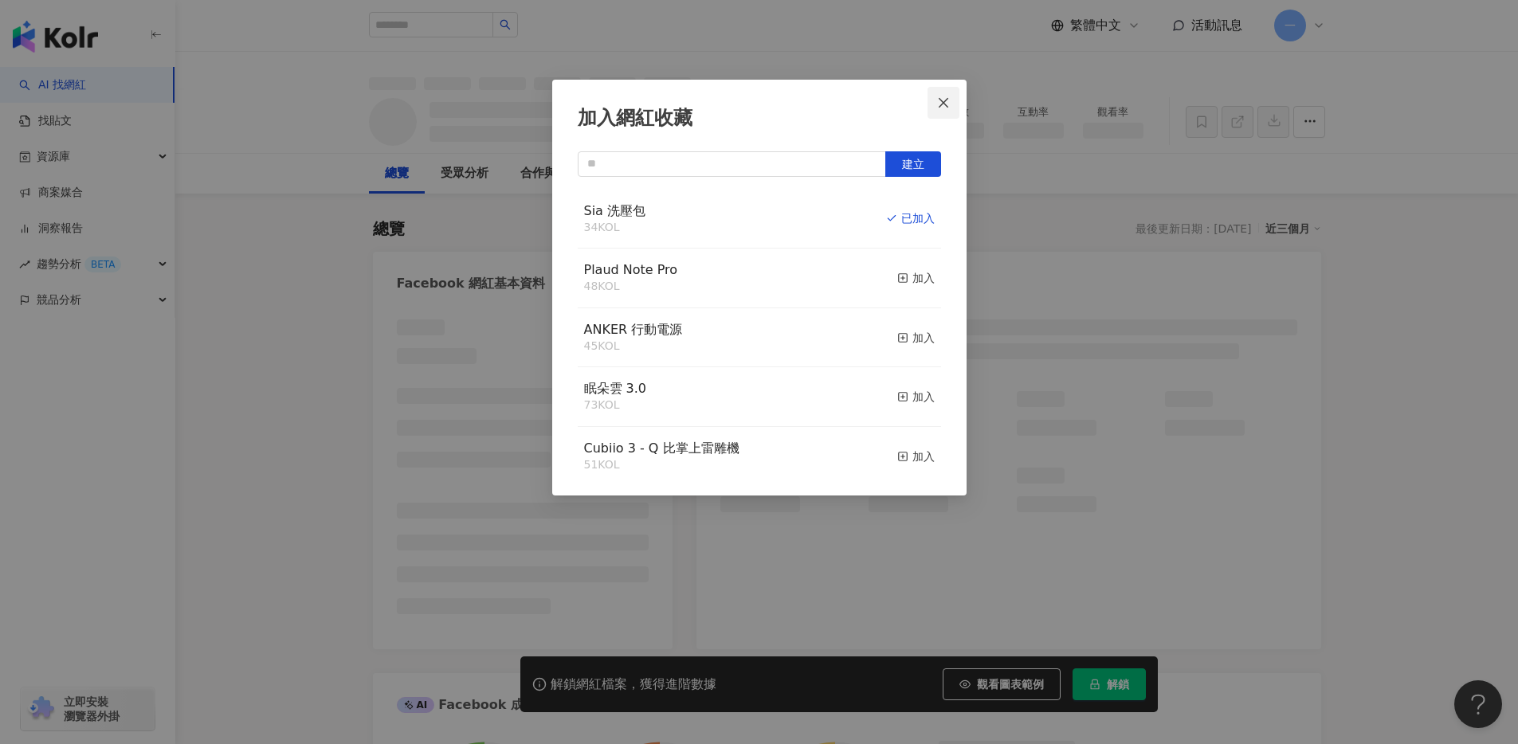
click at [947, 105] on icon "close" at bounding box center [944, 102] width 10 height 10
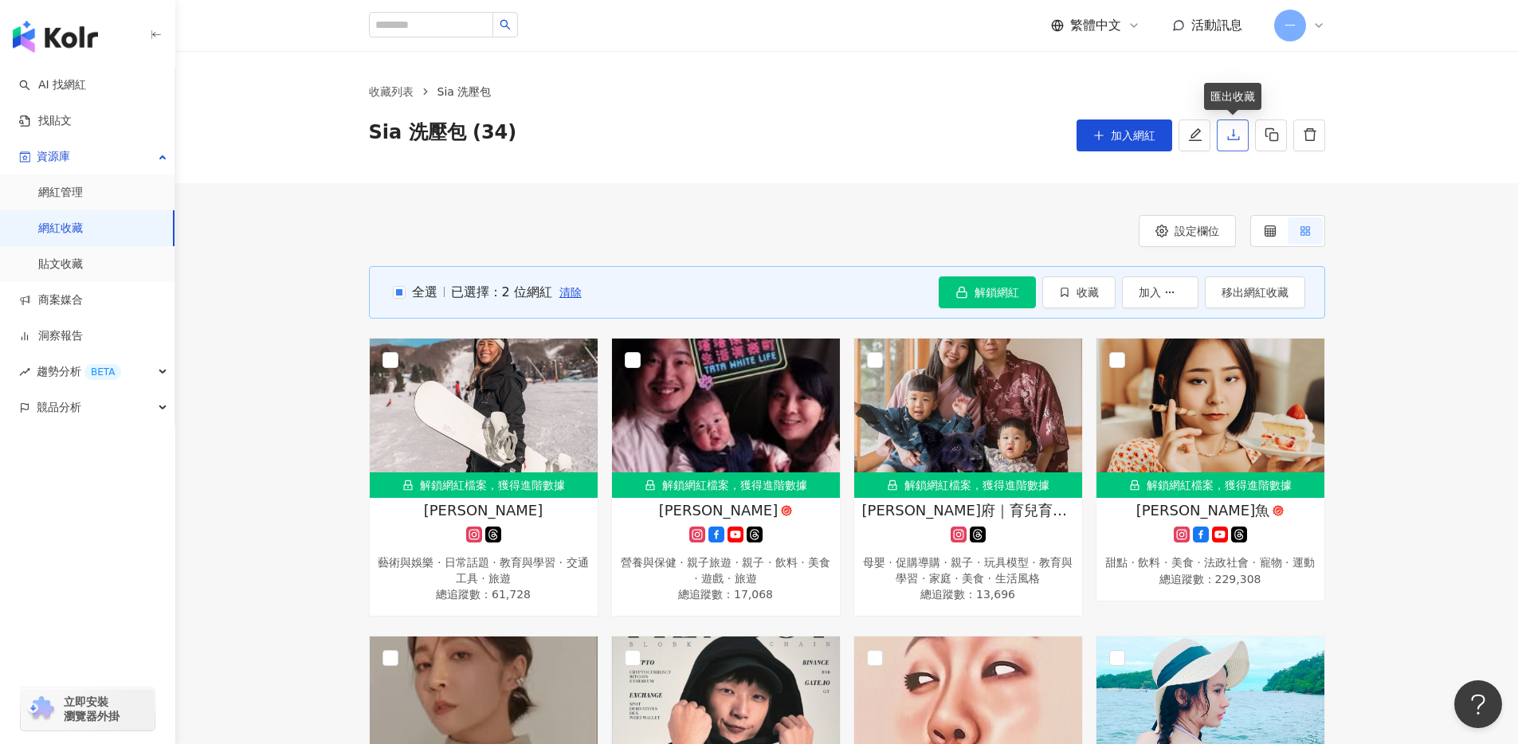
click at [1226, 141] on icon "download" at bounding box center [1233, 134] width 14 height 14
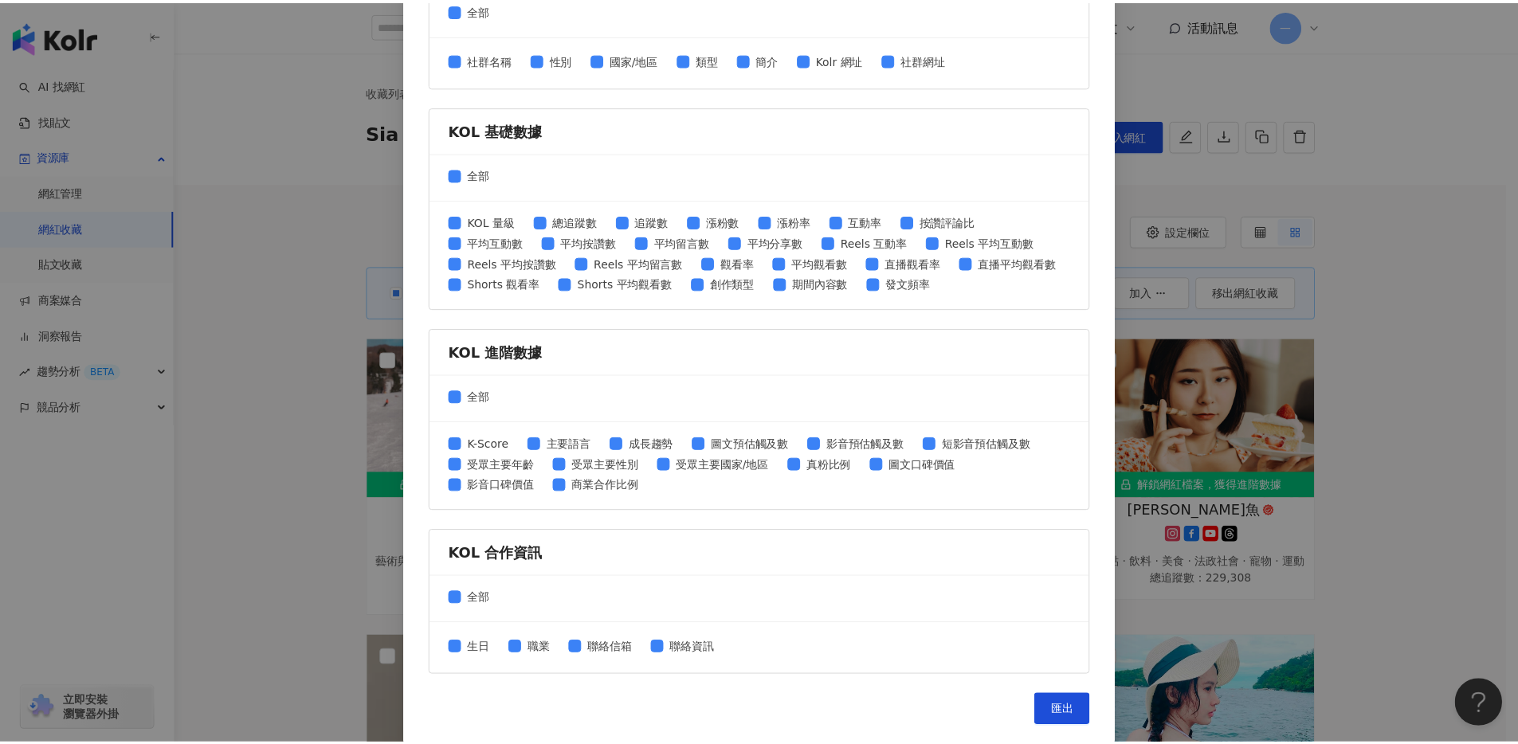
scroll to position [493, 0]
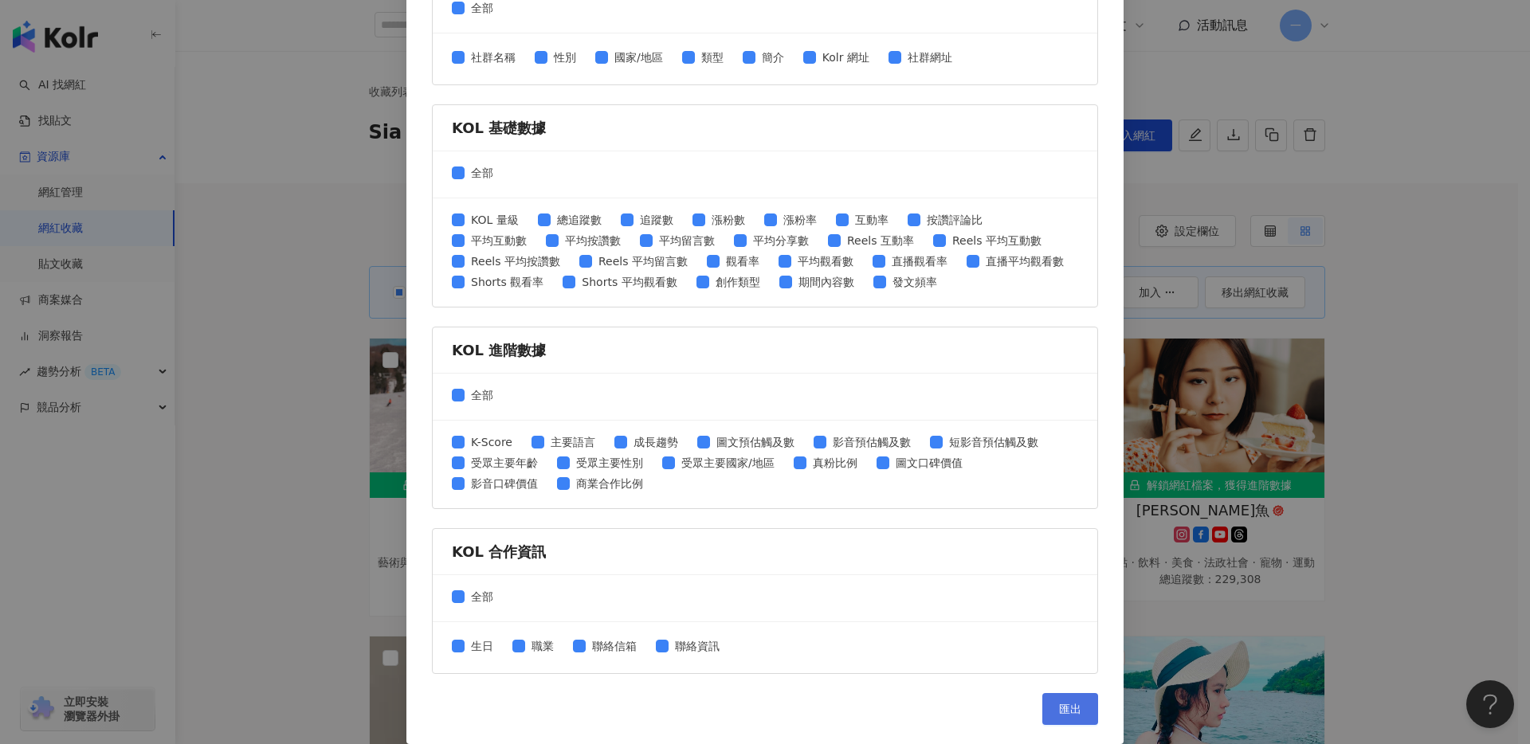
click at [1070, 712] on span "匯出" at bounding box center [1070, 709] width 22 height 13
click at [1353, 292] on div "匯出收藏 請選擇您欲匯出的項目 社群平台 全部 Facebook Instagram YouTube TikTok X 數據時間 全部 近三個月 近六個月 K…" at bounding box center [765, 372] width 1530 height 744
